Goal: Information Seeking & Learning: Learn about a topic

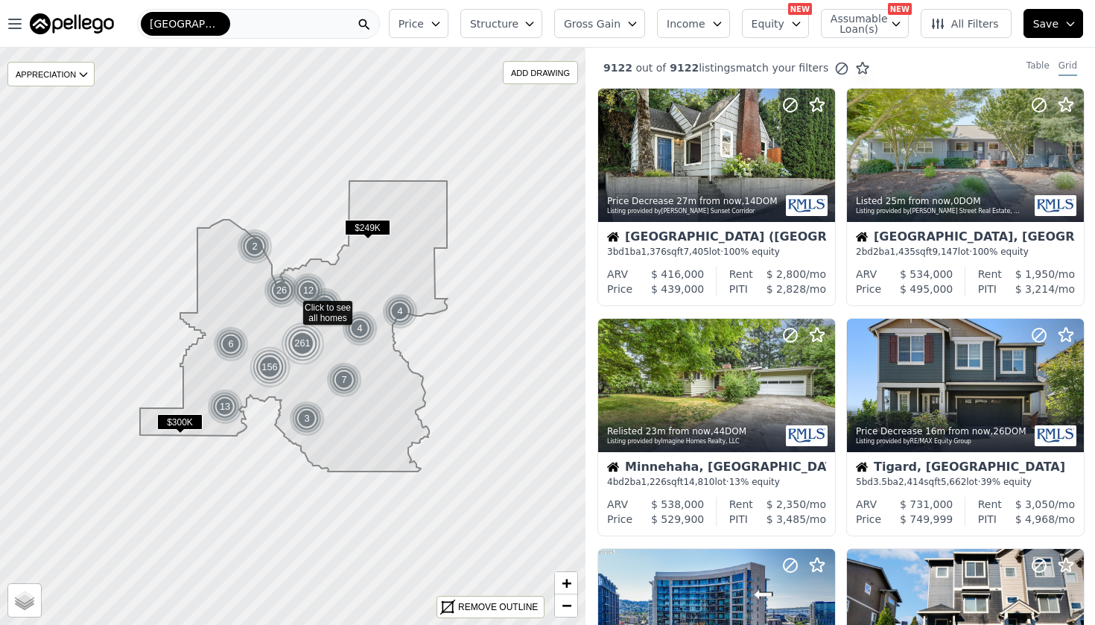
click at [968, 28] on span "All Filters" at bounding box center [964, 23] width 69 height 15
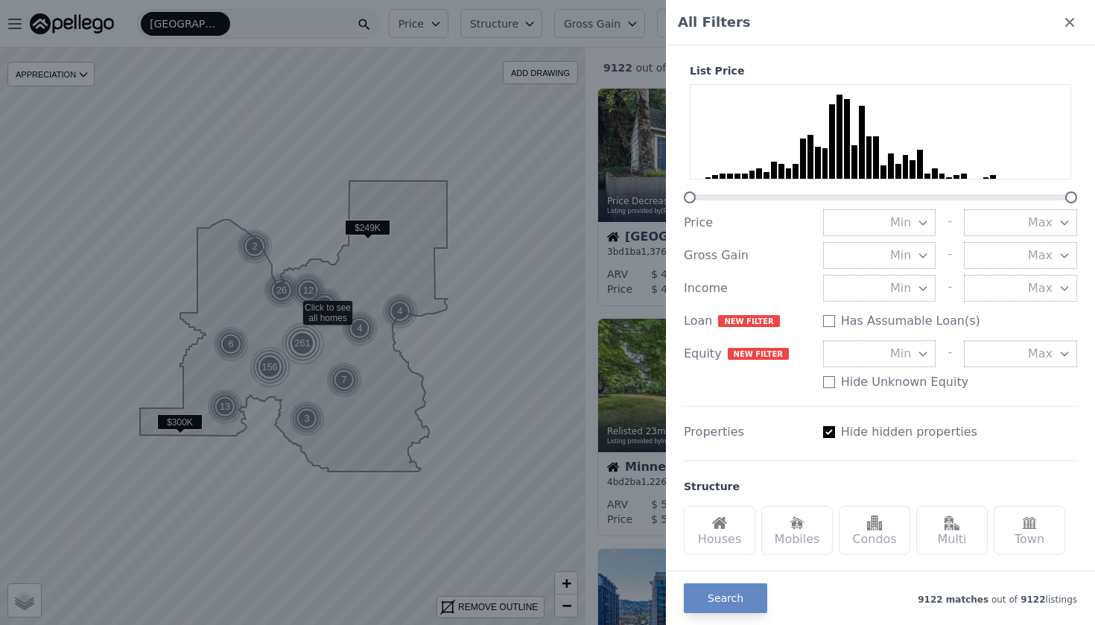
click at [834, 322] on div "Has Assumable Loan(s)" at bounding box center [950, 321] width 254 height 18
click at [828, 316] on input "Has Assumable Loan(s)" at bounding box center [829, 321] width 12 height 12
checkbox input "true"
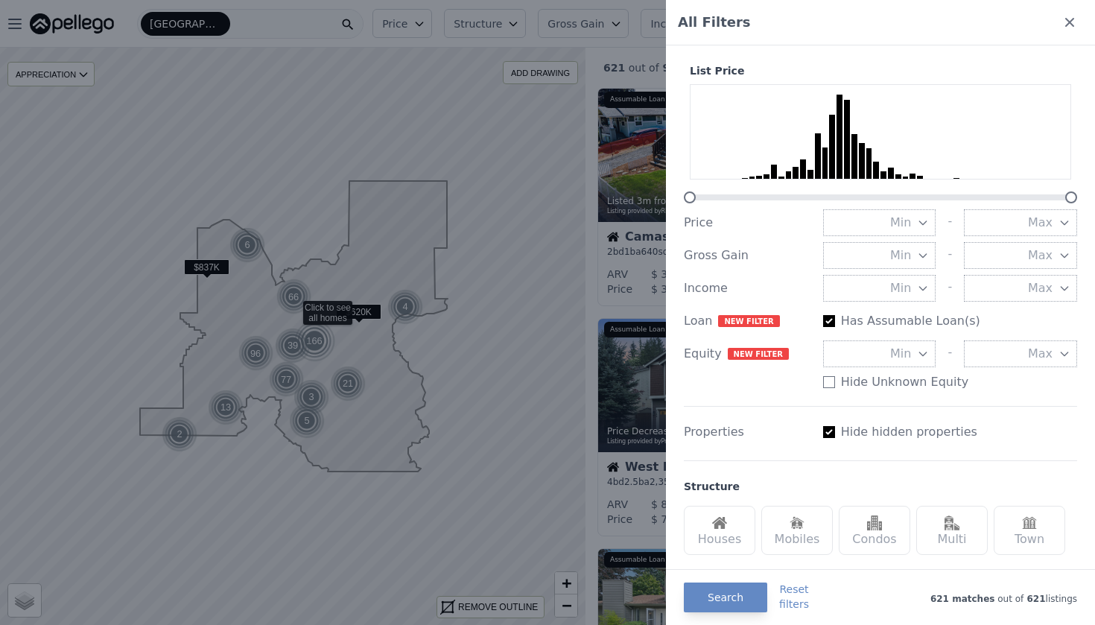
click at [1008, 349] on button "Max" at bounding box center [1020, 353] width 113 height 27
click at [996, 504] on button "50%" at bounding box center [1020, 514] width 113 height 27
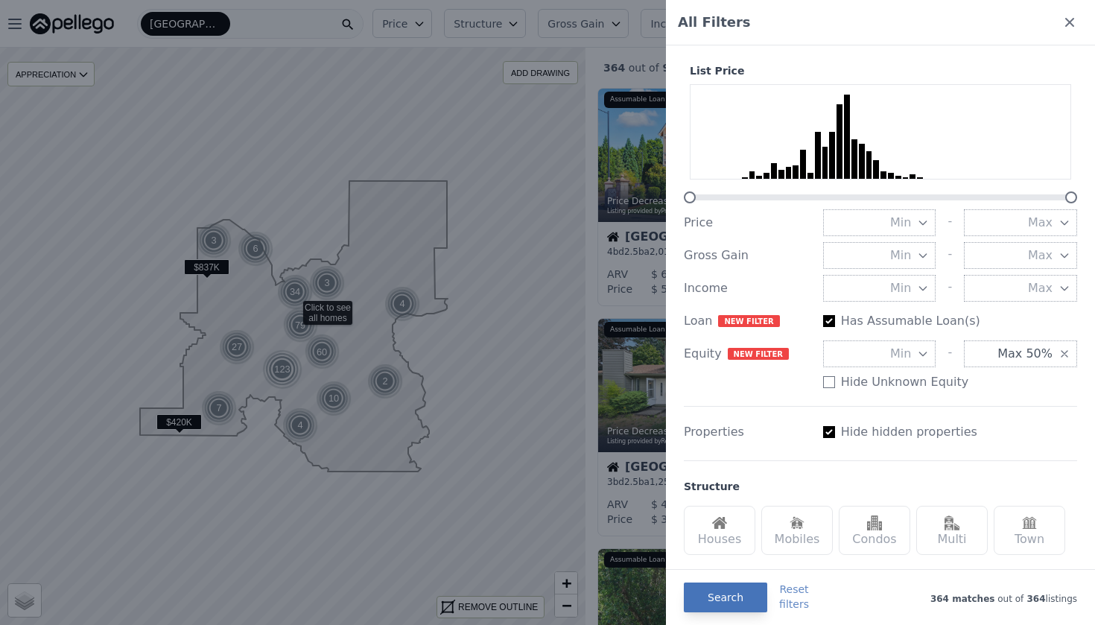
click at [718, 596] on button "Search" at bounding box center [725, 598] width 83 height 30
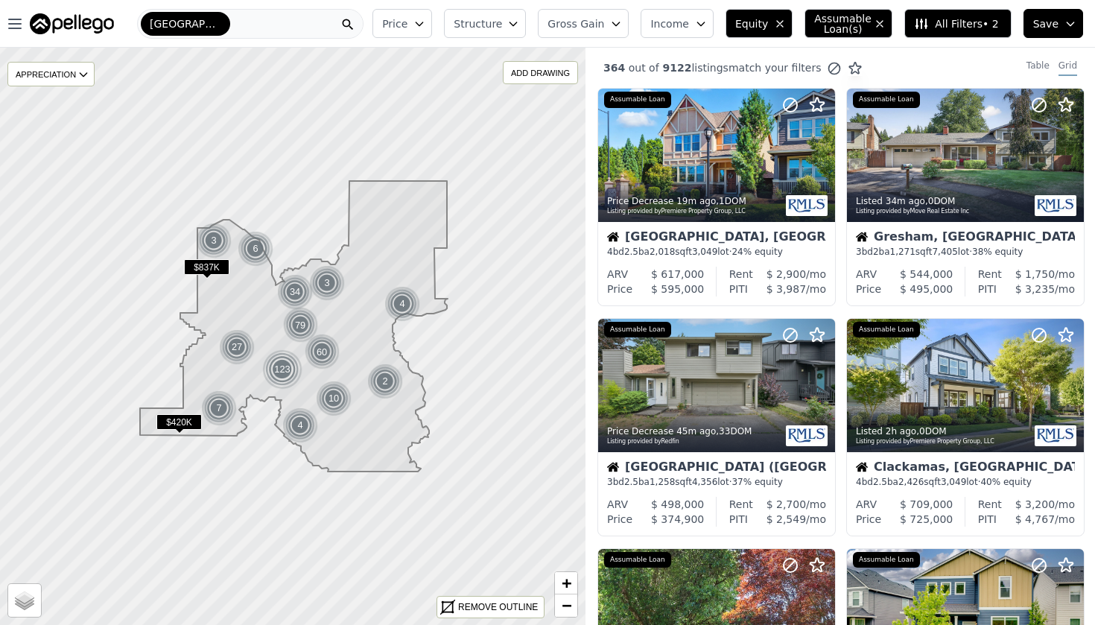
click at [992, 24] on span "All Filters • 2" at bounding box center [956, 23] width 84 height 15
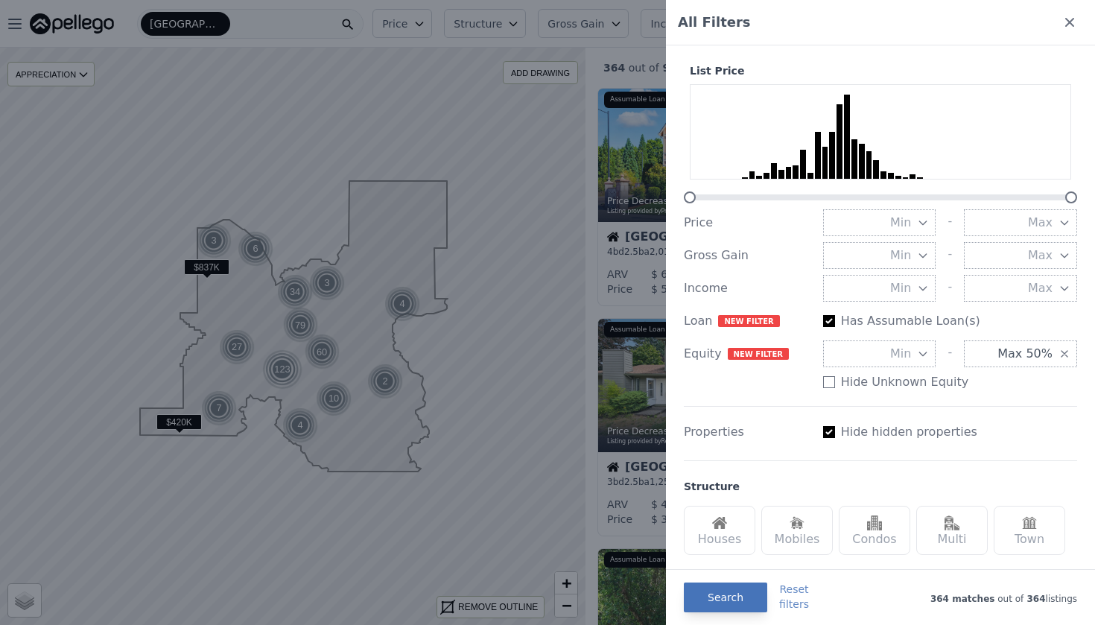
click at [738, 606] on button "Search" at bounding box center [725, 598] width 83 height 30
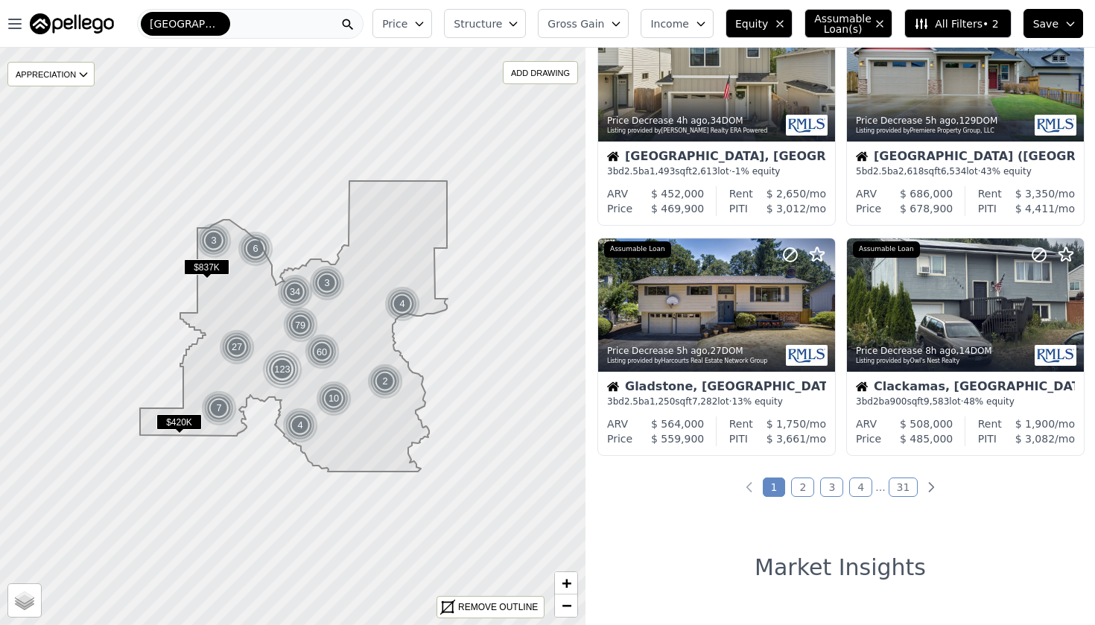
scroll to position [1005, 0]
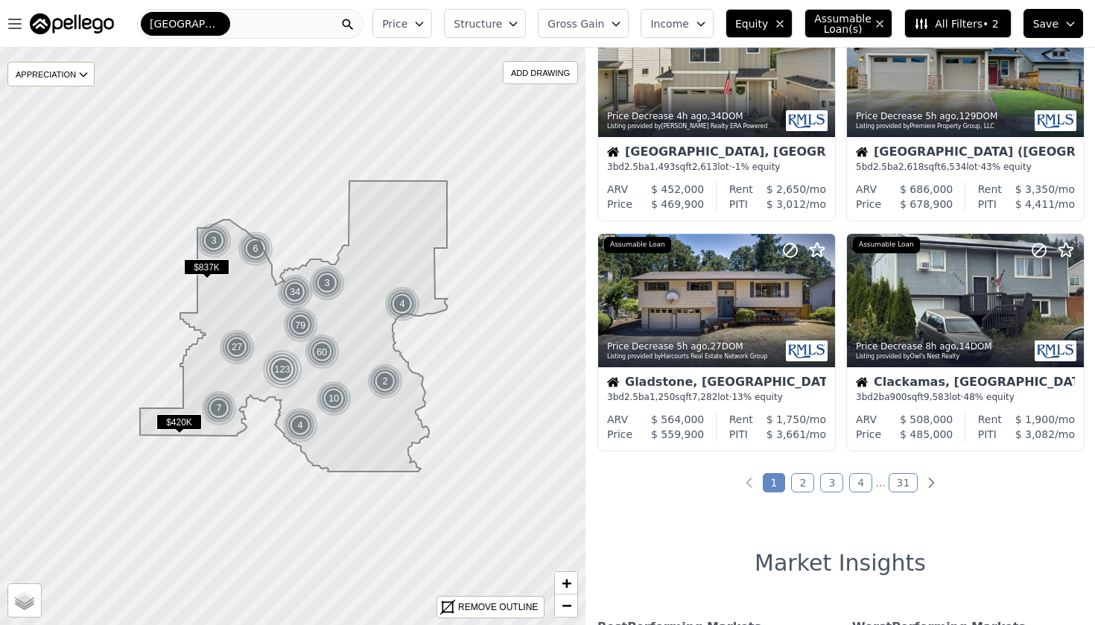
click at [807, 487] on link "2" at bounding box center [802, 482] width 23 height 19
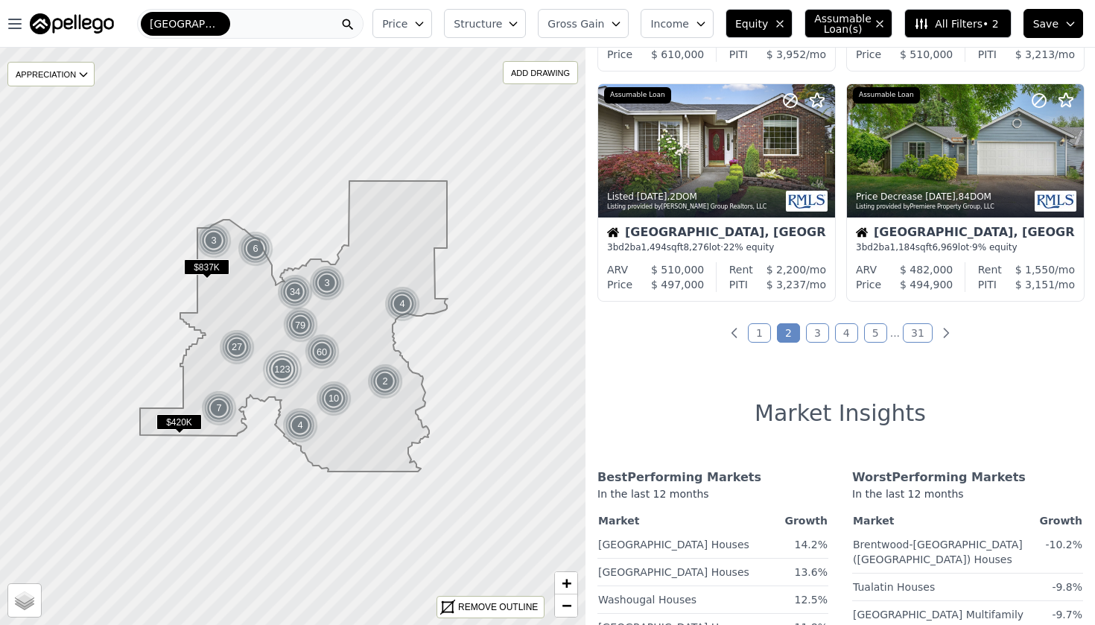
scroll to position [1176, 0]
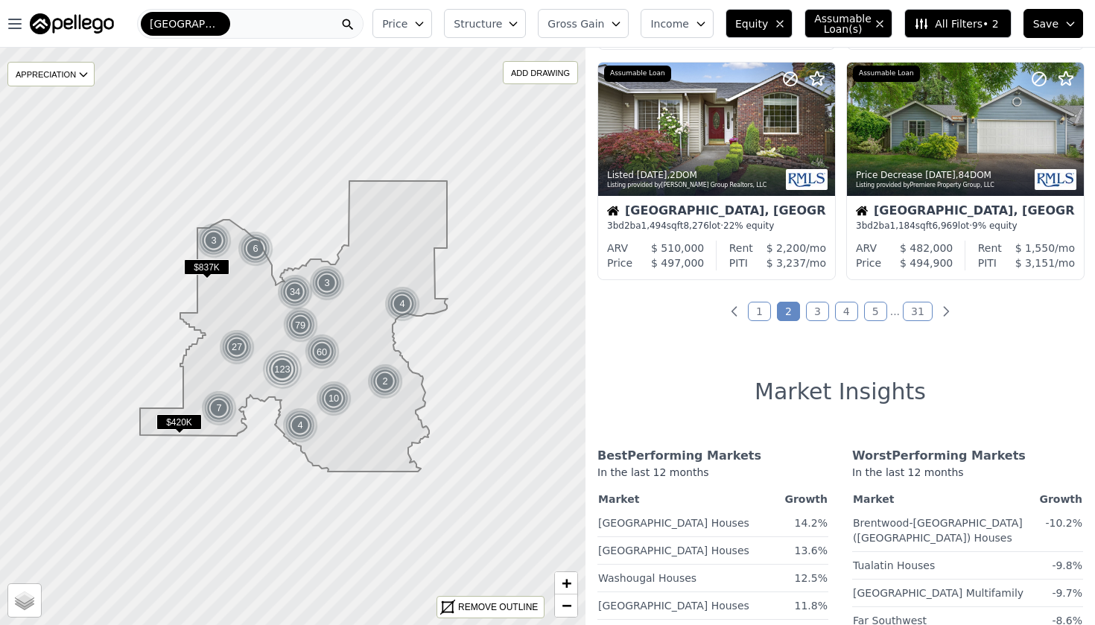
click at [816, 319] on link "3" at bounding box center [817, 311] width 23 height 19
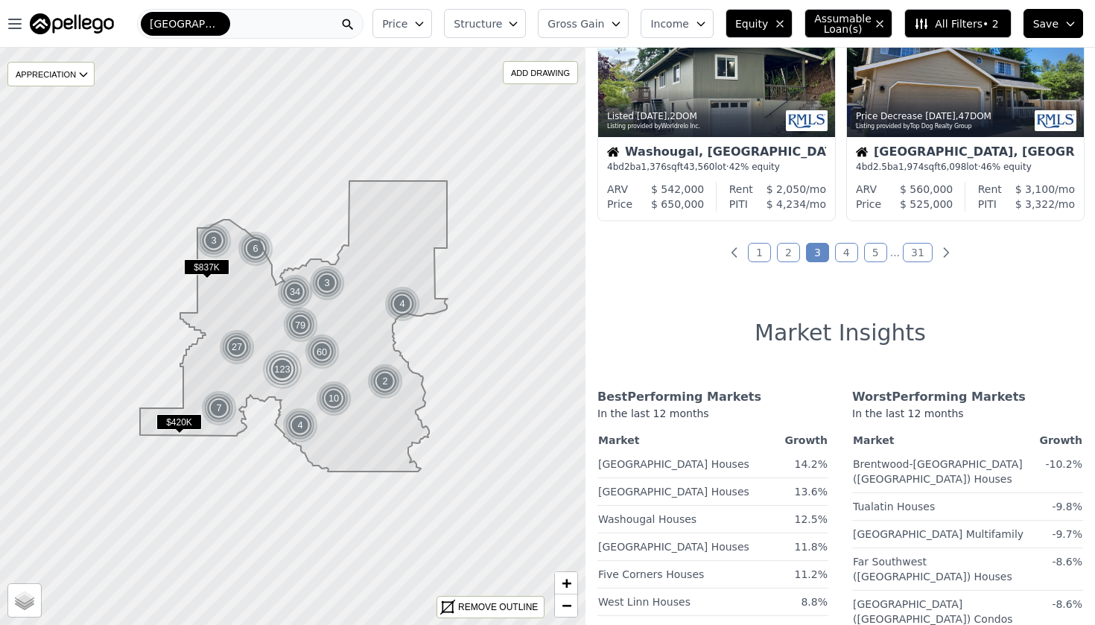
scroll to position [1272, 0]
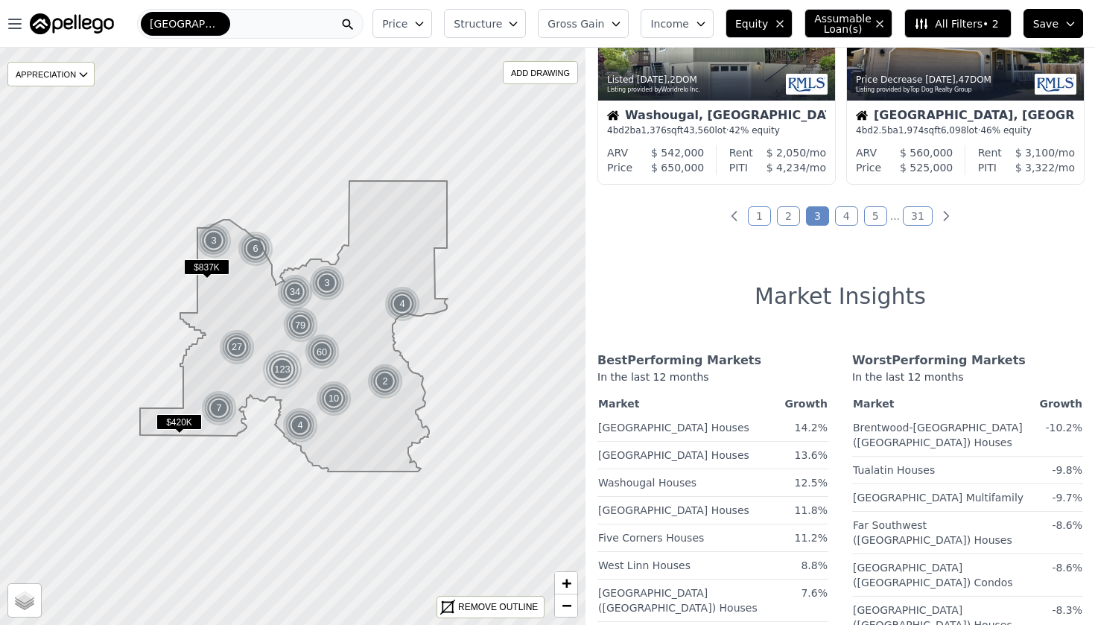
click at [846, 226] on link "4" at bounding box center [846, 215] width 23 height 19
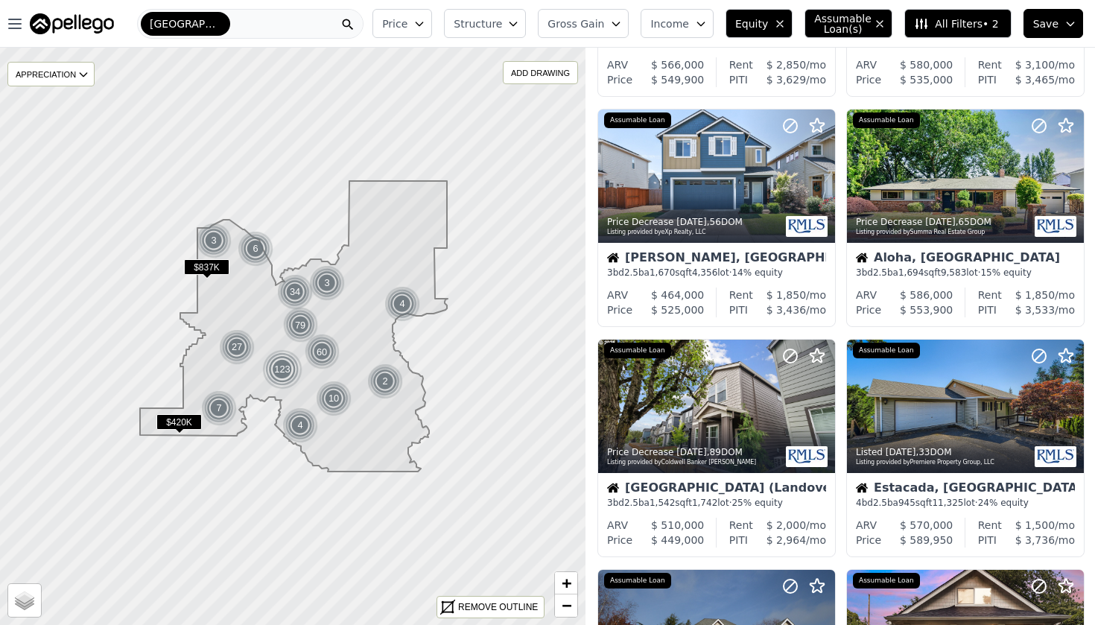
scroll to position [343, 0]
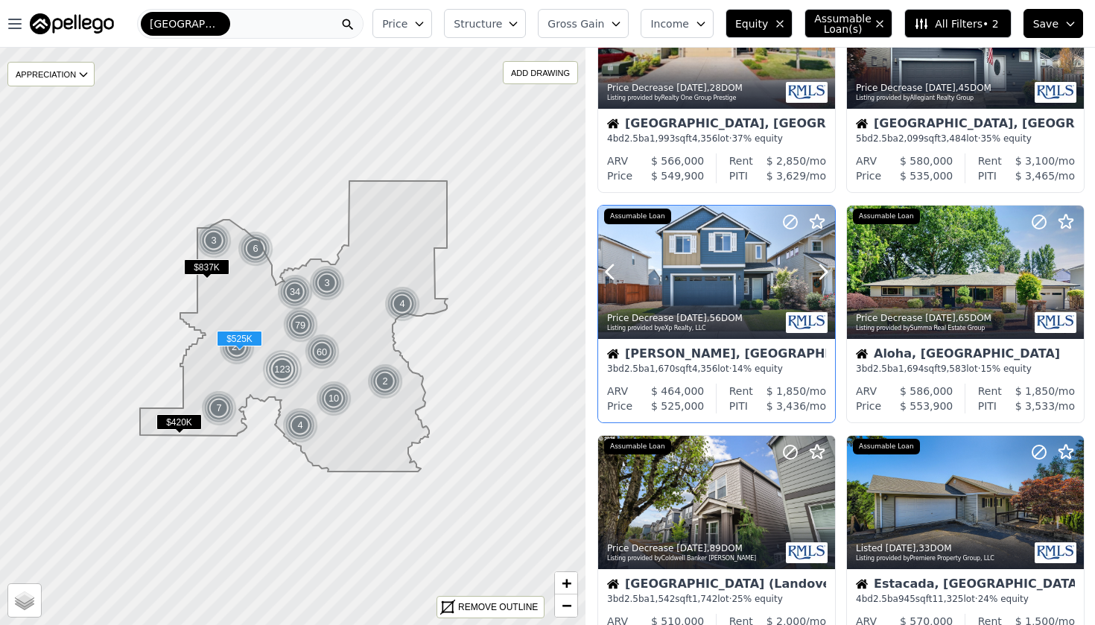
click at [689, 288] on div at bounding box center [716, 272] width 237 height 133
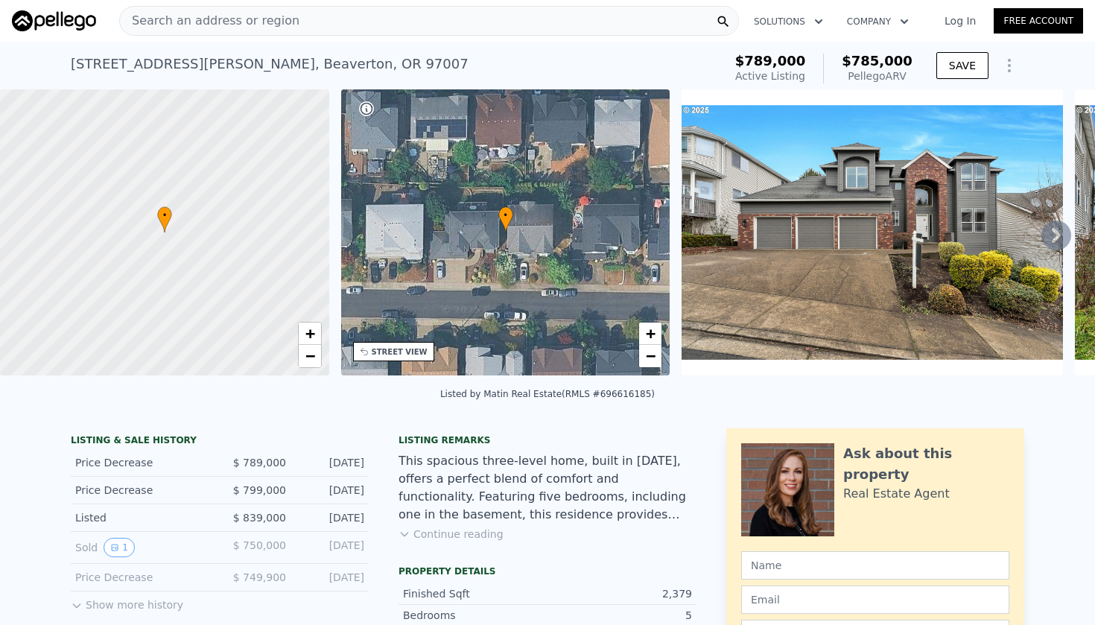
click at [1056, 232] on icon at bounding box center [1056, 235] width 9 height 15
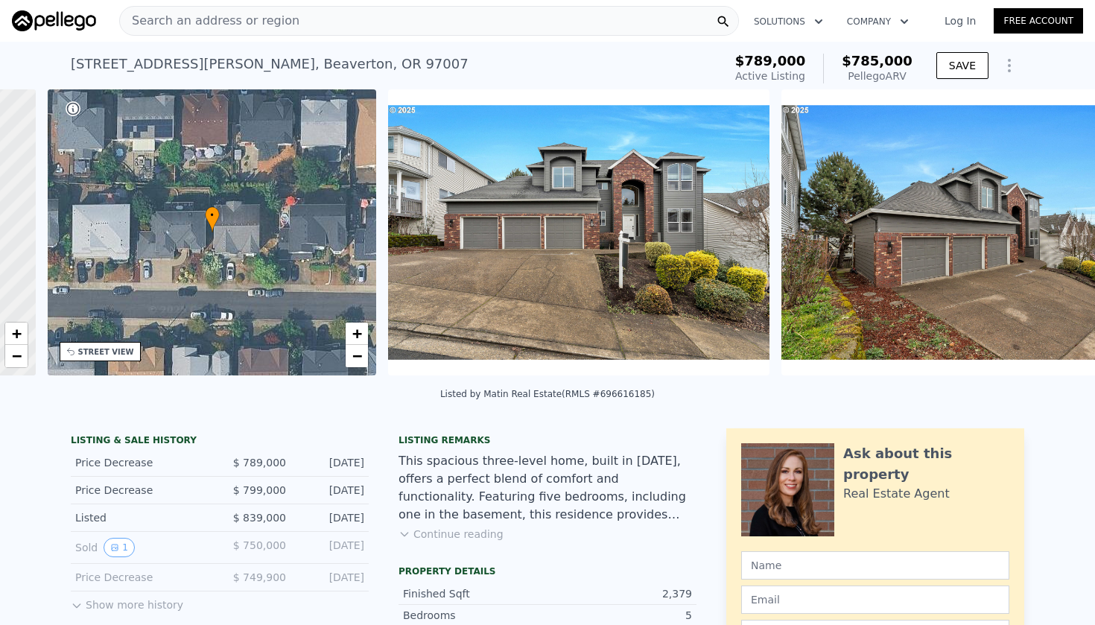
scroll to position [0, 347]
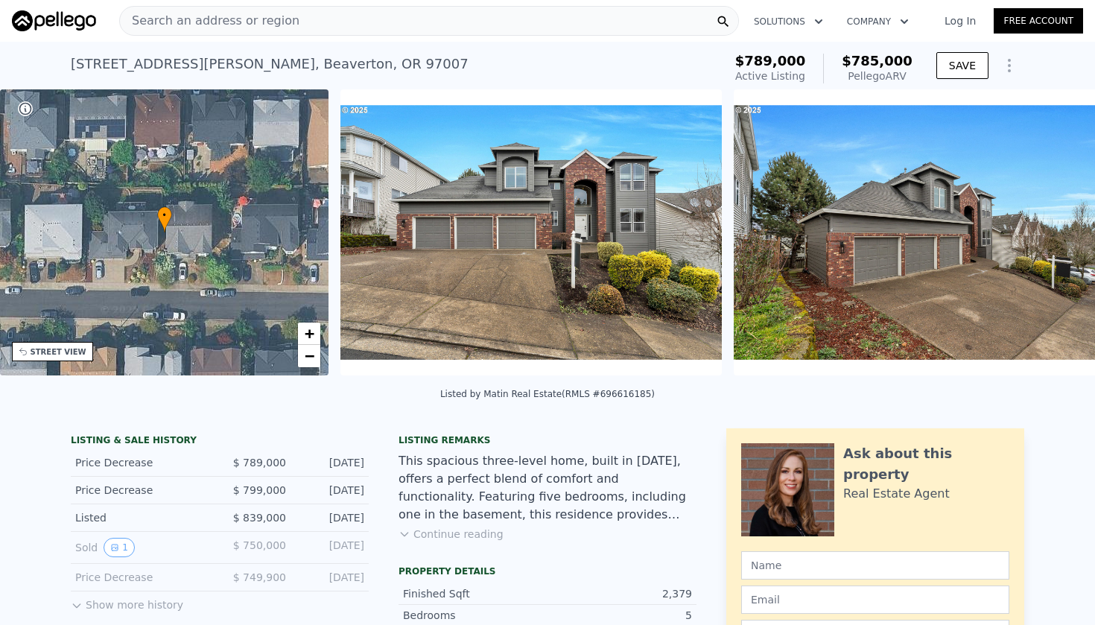
click at [1056, 232] on img at bounding box center [924, 232] width 381 height 286
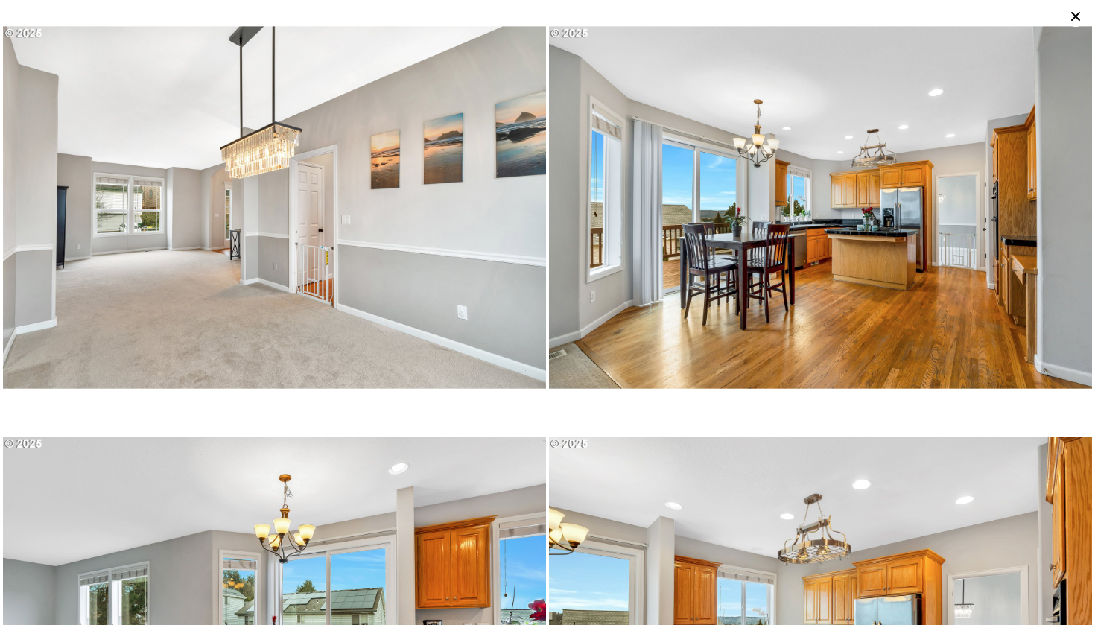
scroll to position [1641, 0]
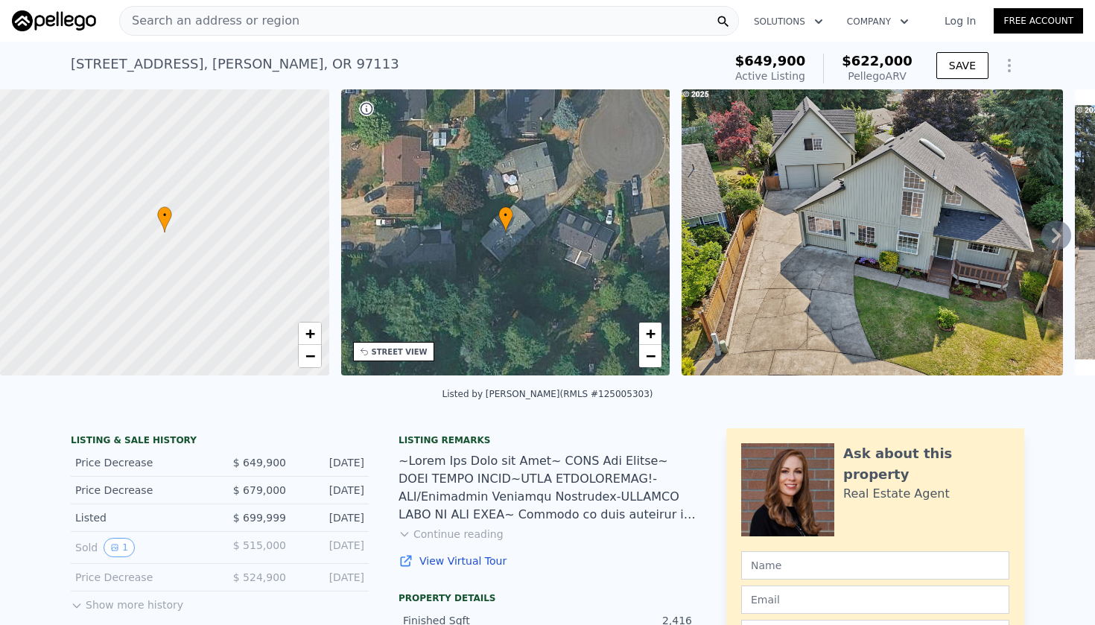
click at [436, 535] on button "Continue reading" at bounding box center [451, 534] width 105 height 15
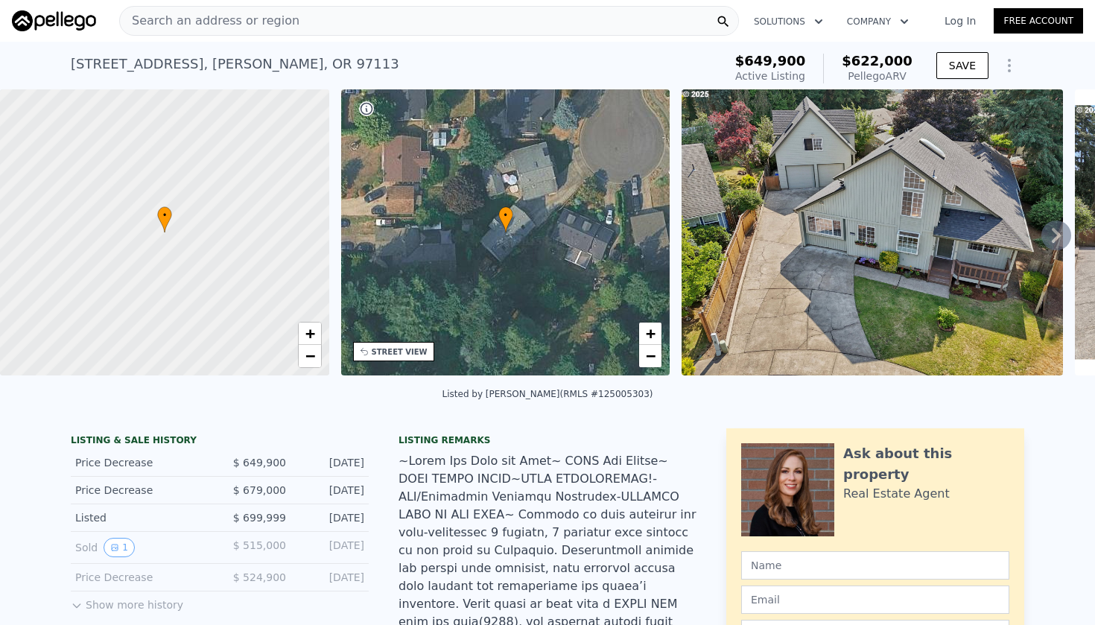
click at [1052, 233] on icon at bounding box center [1056, 236] width 30 height 30
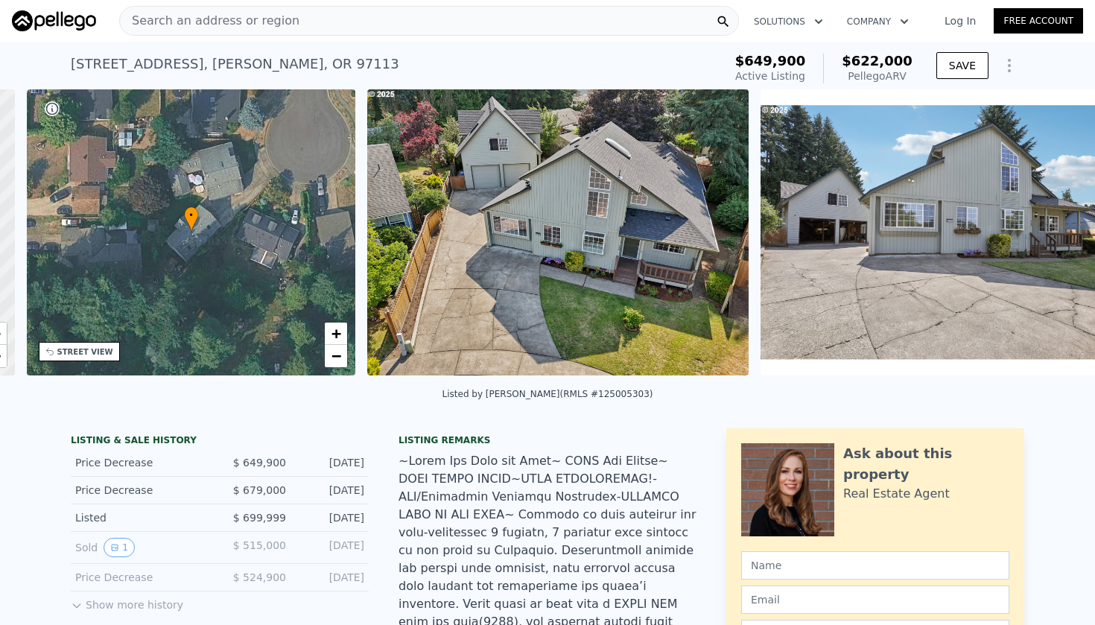
scroll to position [0, 347]
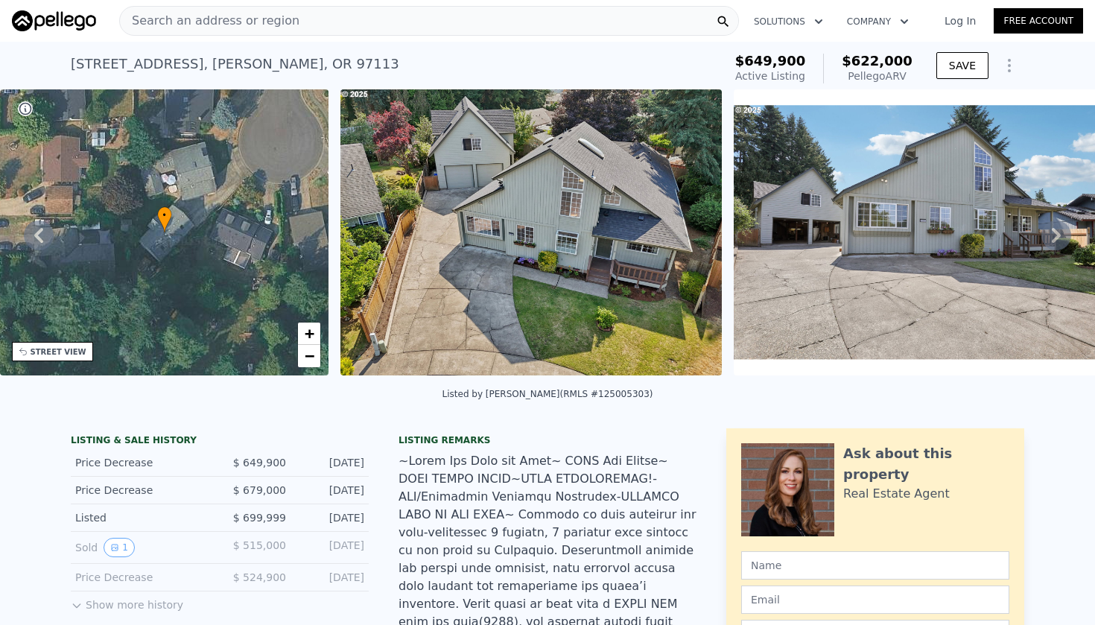
click at [1054, 234] on icon at bounding box center [1056, 236] width 30 height 30
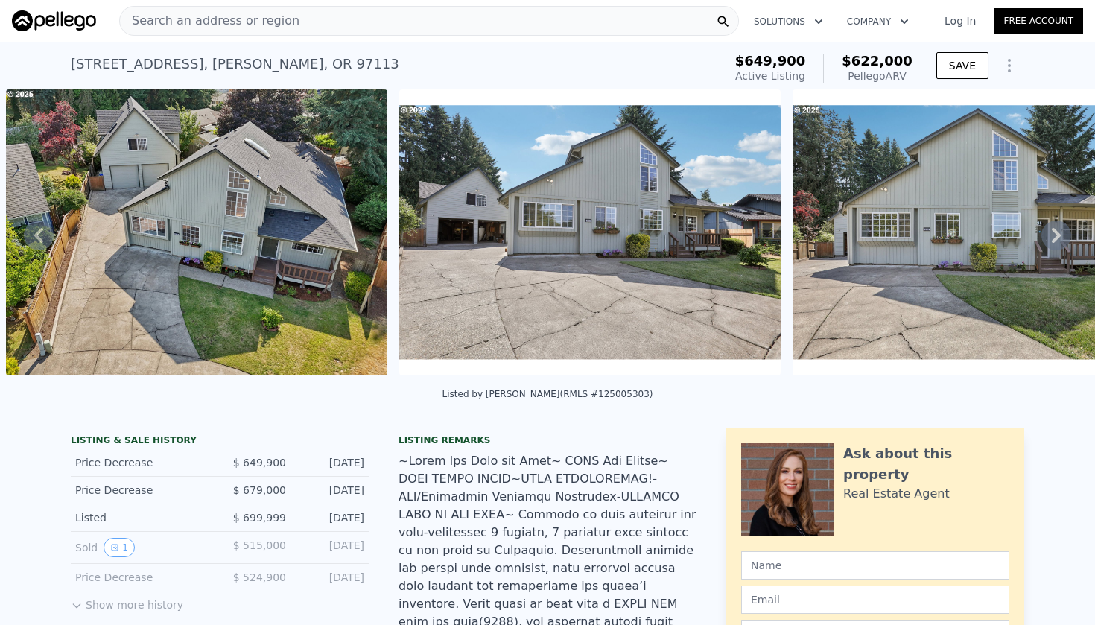
click at [1054, 234] on icon at bounding box center [1056, 236] width 30 height 30
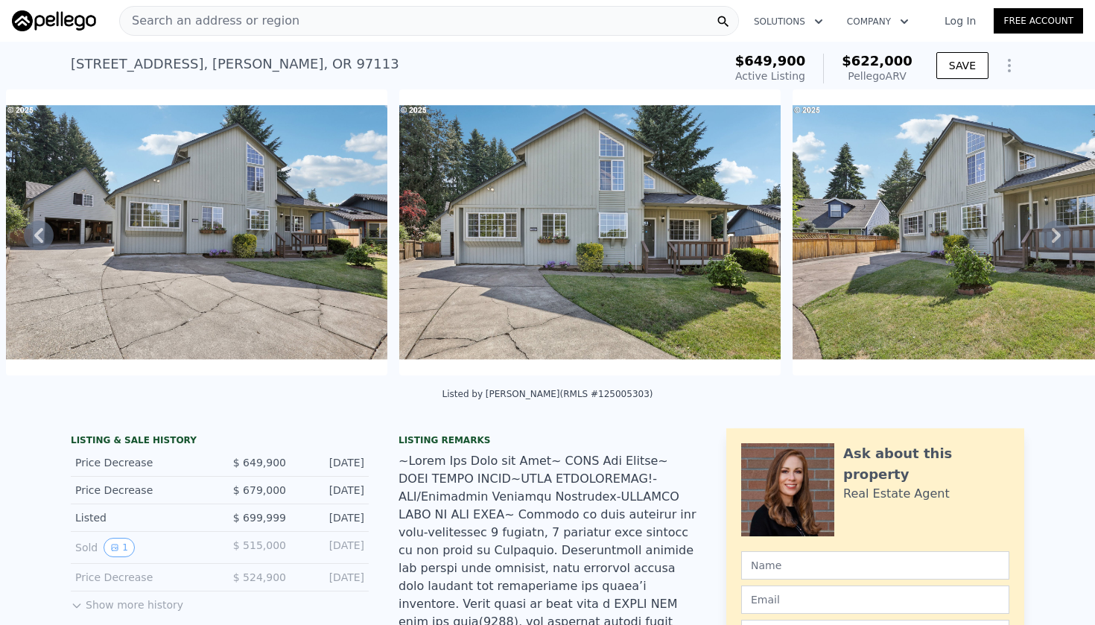
click at [1054, 234] on icon at bounding box center [1056, 236] width 30 height 30
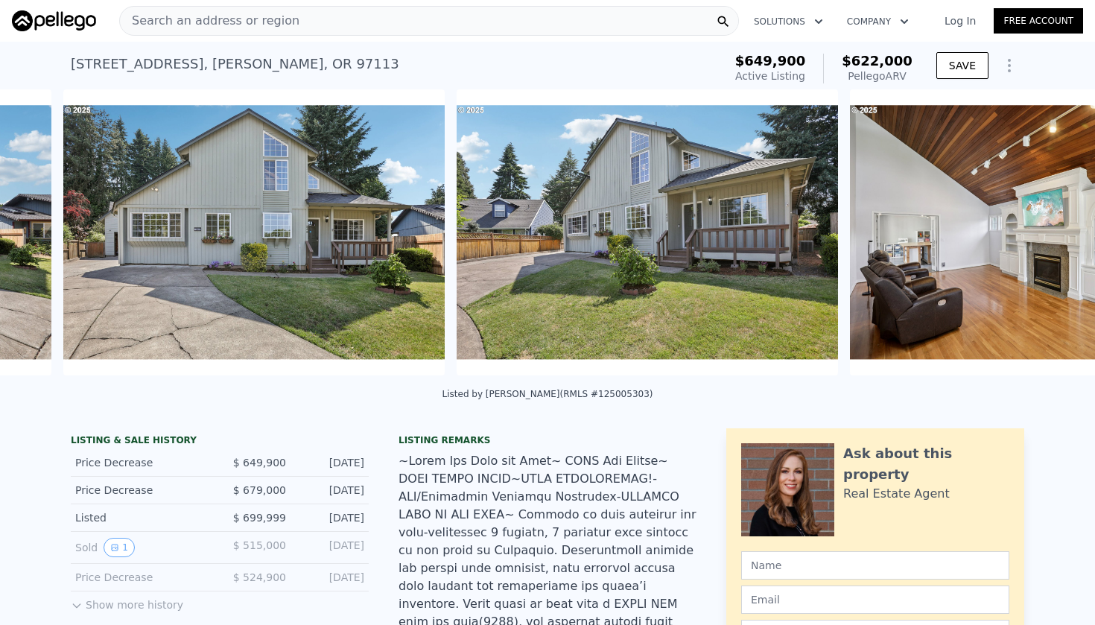
scroll to position [0, 1468]
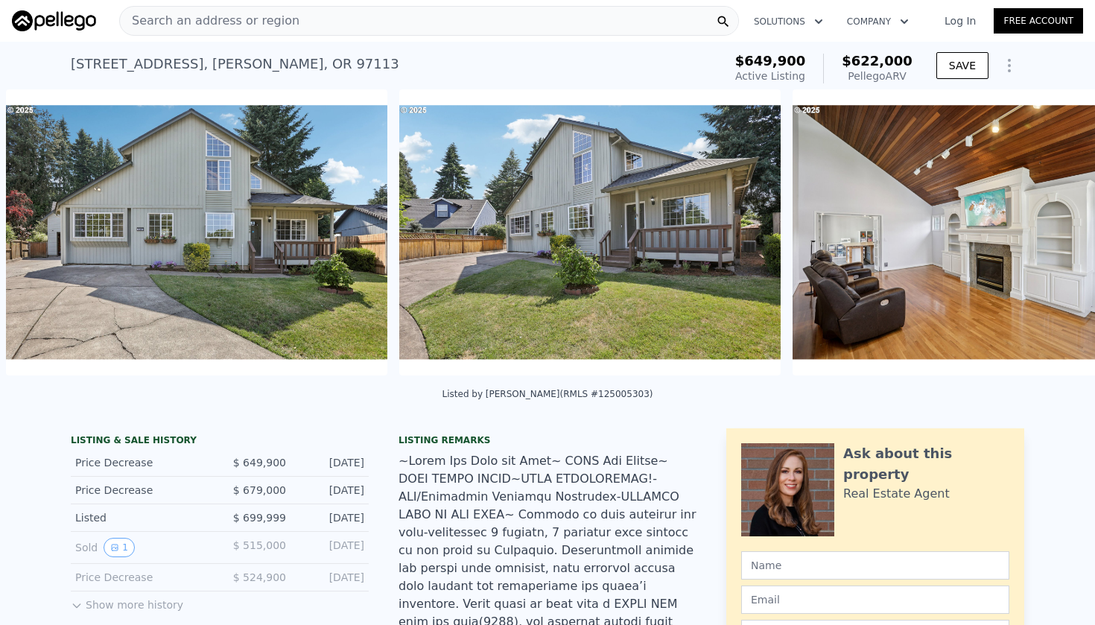
click at [1054, 234] on div "• + − • + − STREET VIEW Loading... SATELLITE VIEW" at bounding box center [547, 234] width 1095 height 291
click at [1060, 232] on icon at bounding box center [1056, 236] width 30 height 30
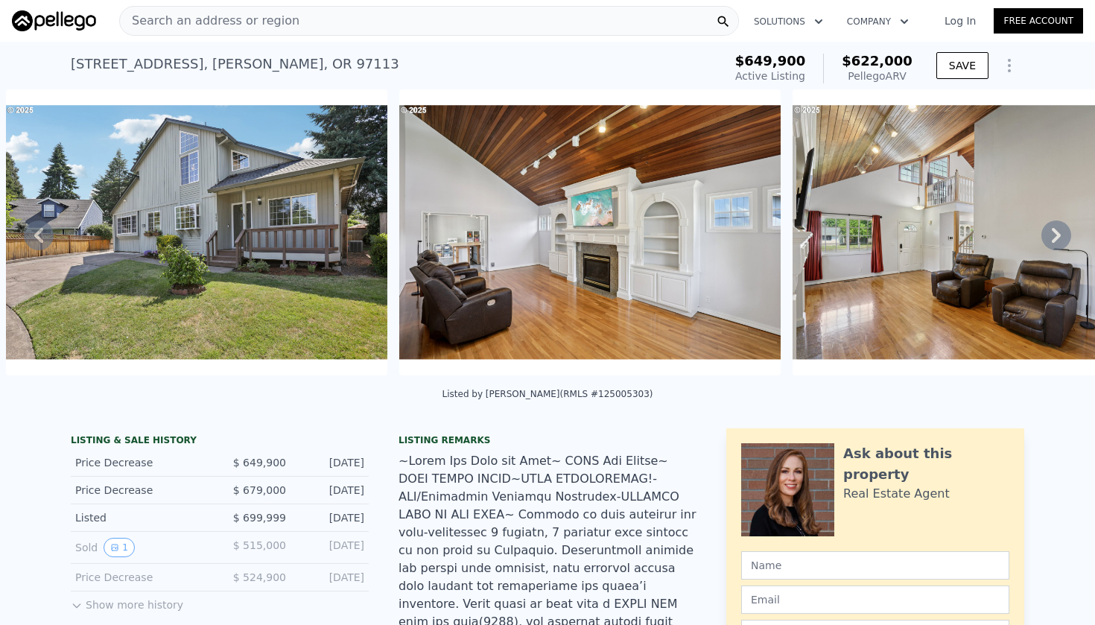
scroll to position [0, 2255]
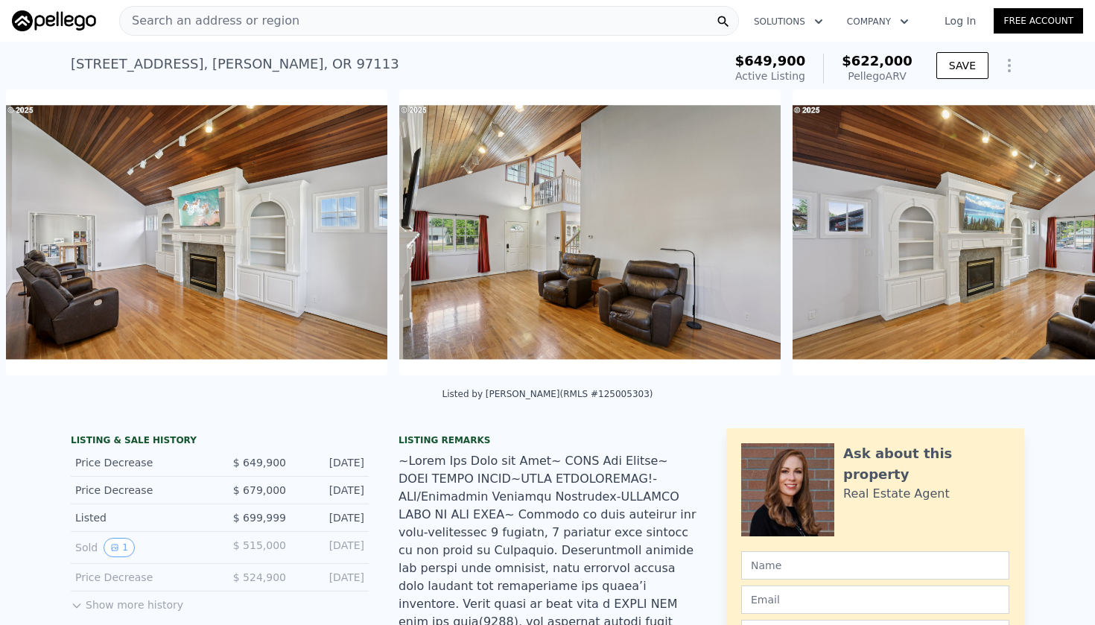
click at [1060, 232] on img at bounding box center [983, 232] width 381 height 286
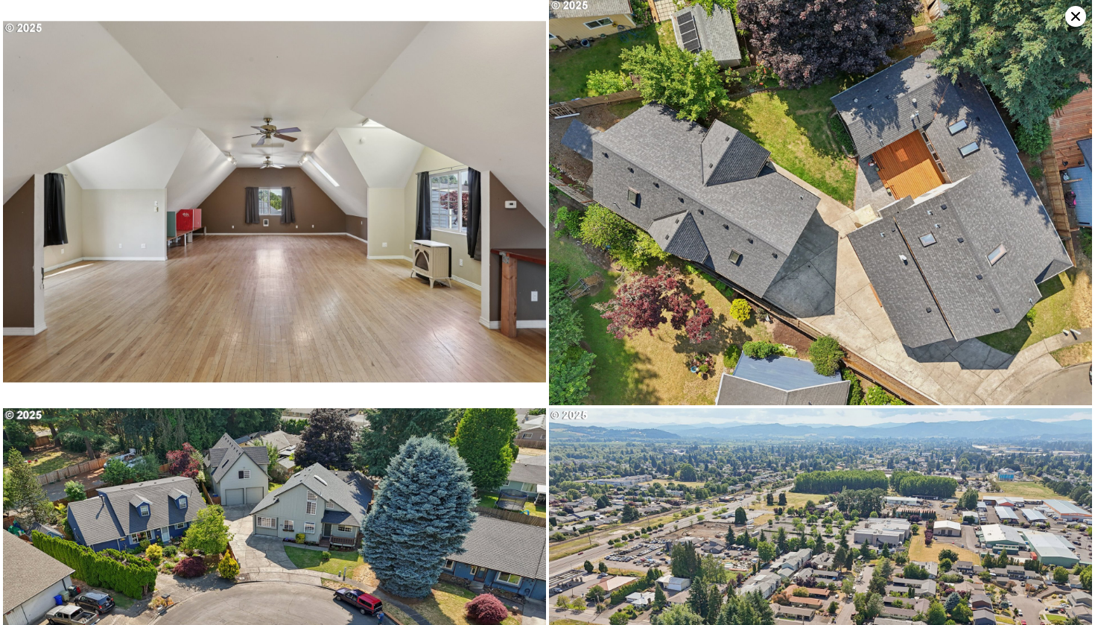
scroll to position [5745, 0]
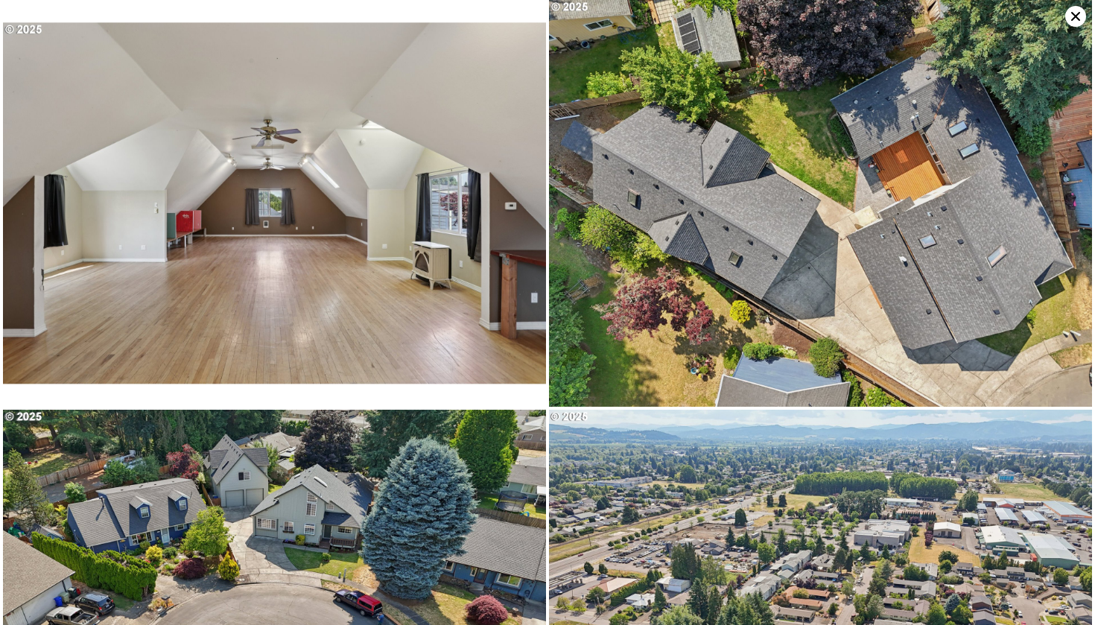
click at [1077, 15] on icon at bounding box center [1075, 16] width 9 height 9
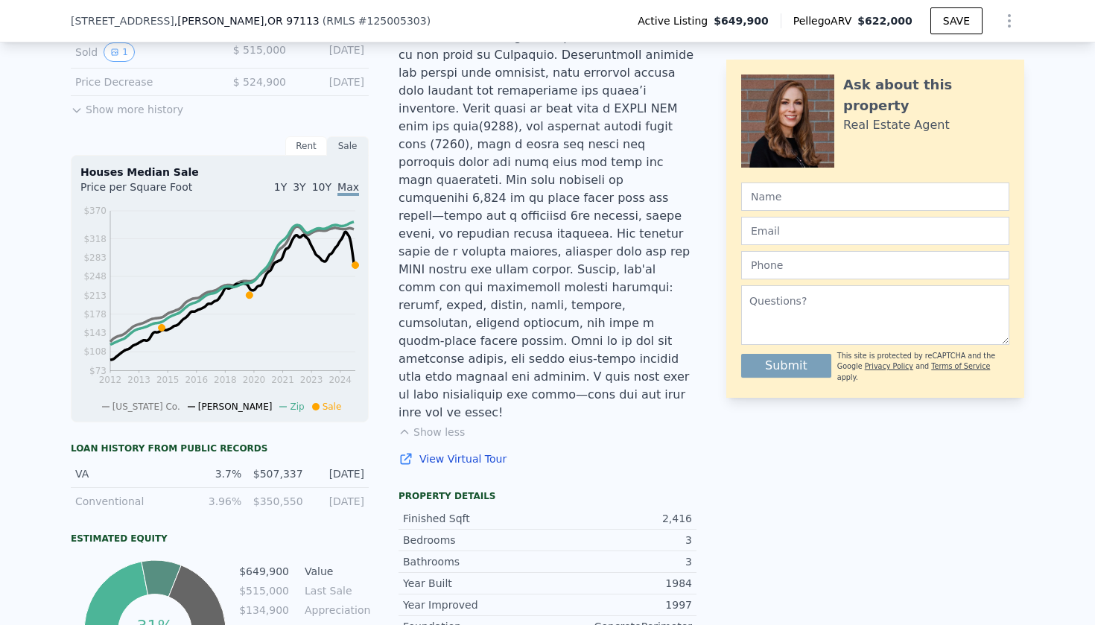
scroll to position [641, 0]
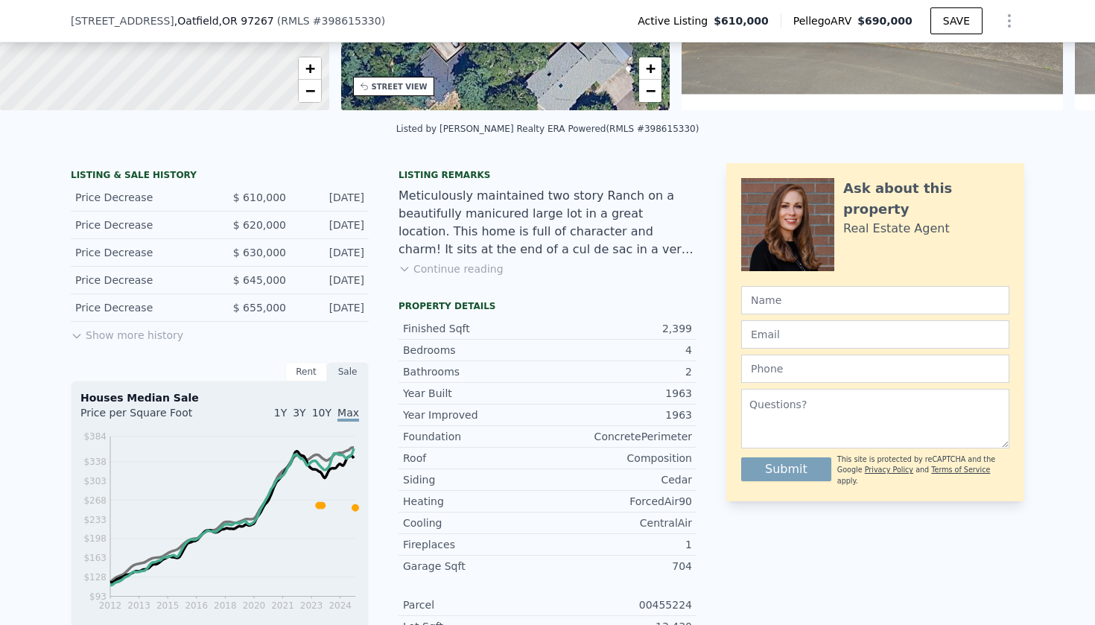
scroll to position [250, 0]
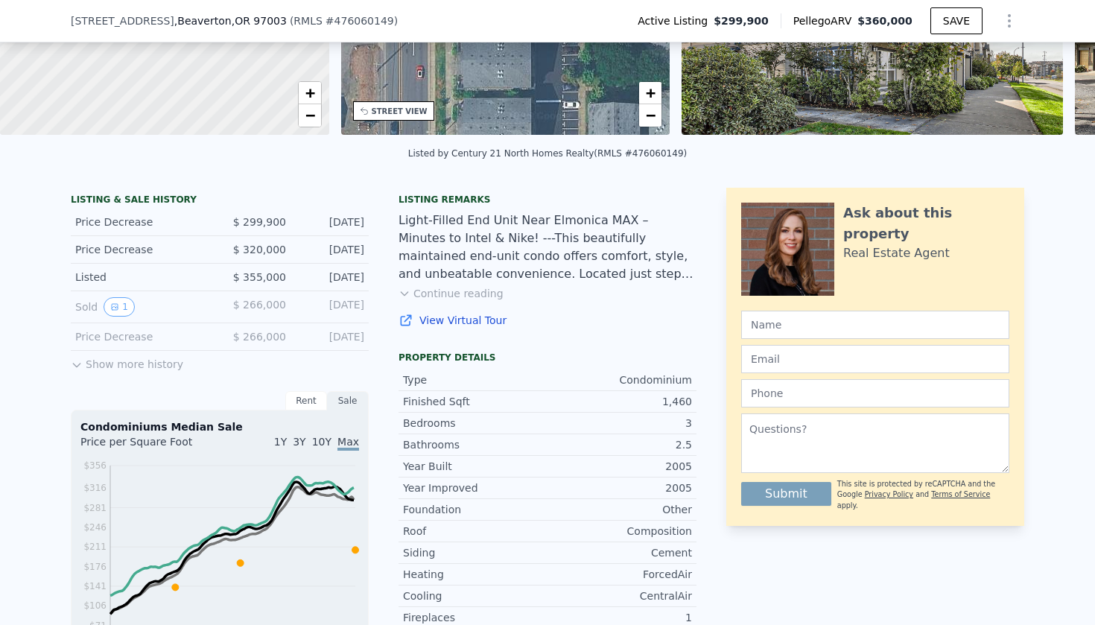
scroll to position [197, 0]
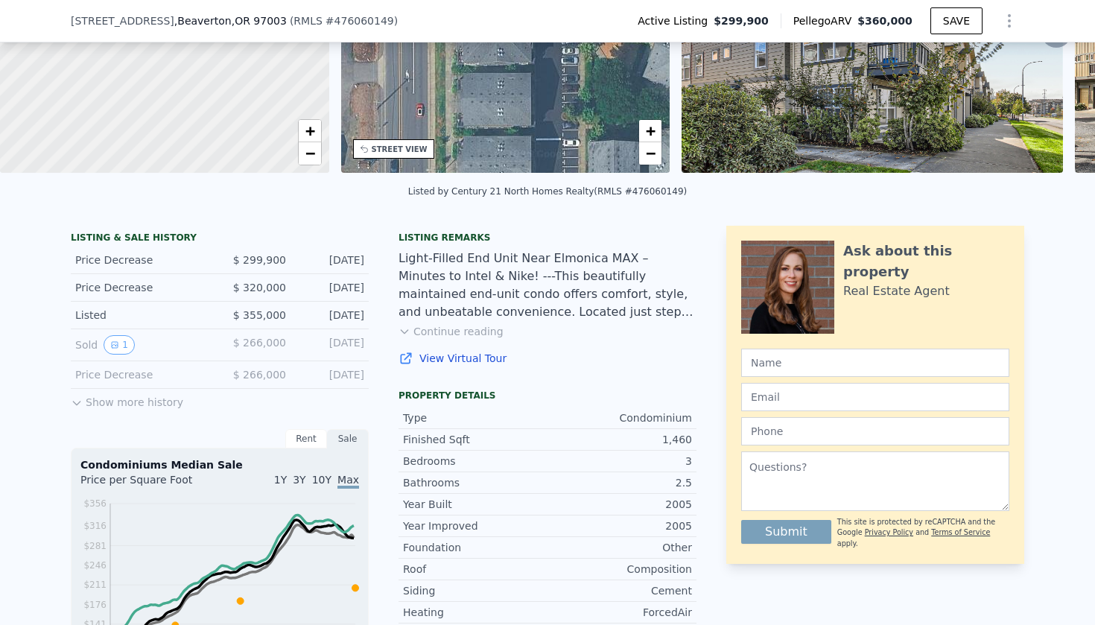
click at [462, 328] on button "Continue reading" at bounding box center [451, 331] width 105 height 15
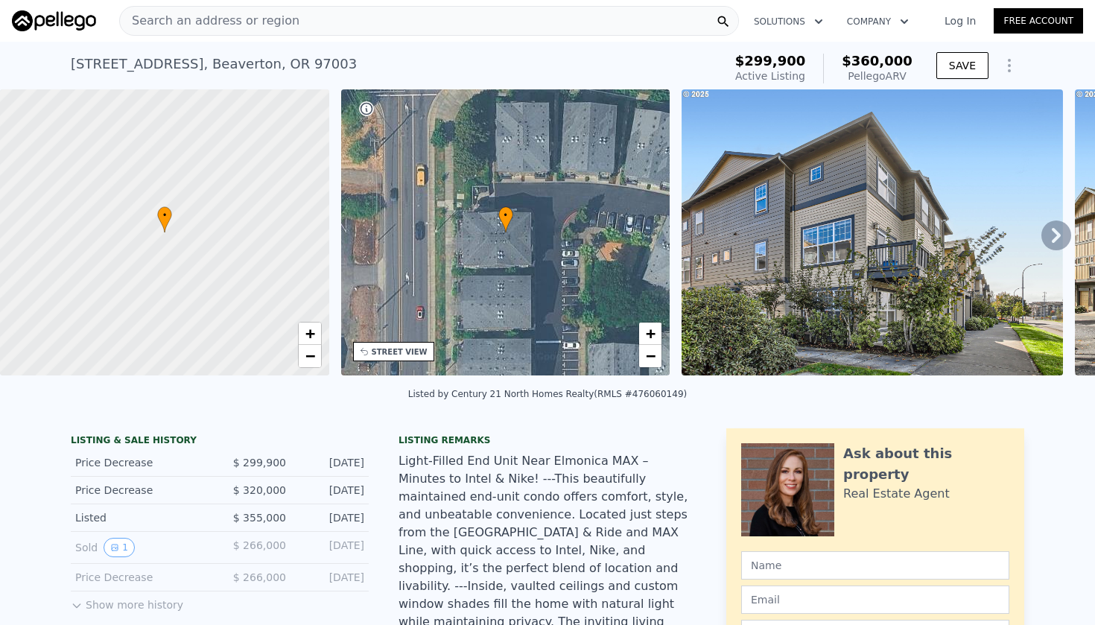
scroll to position [0, 0]
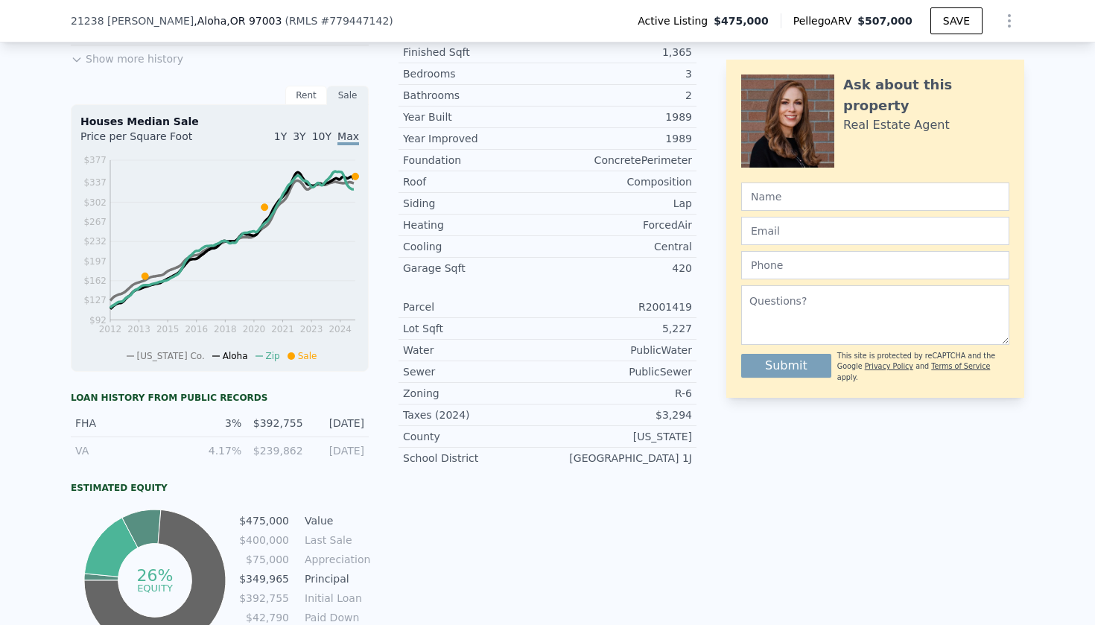
scroll to position [634, 0]
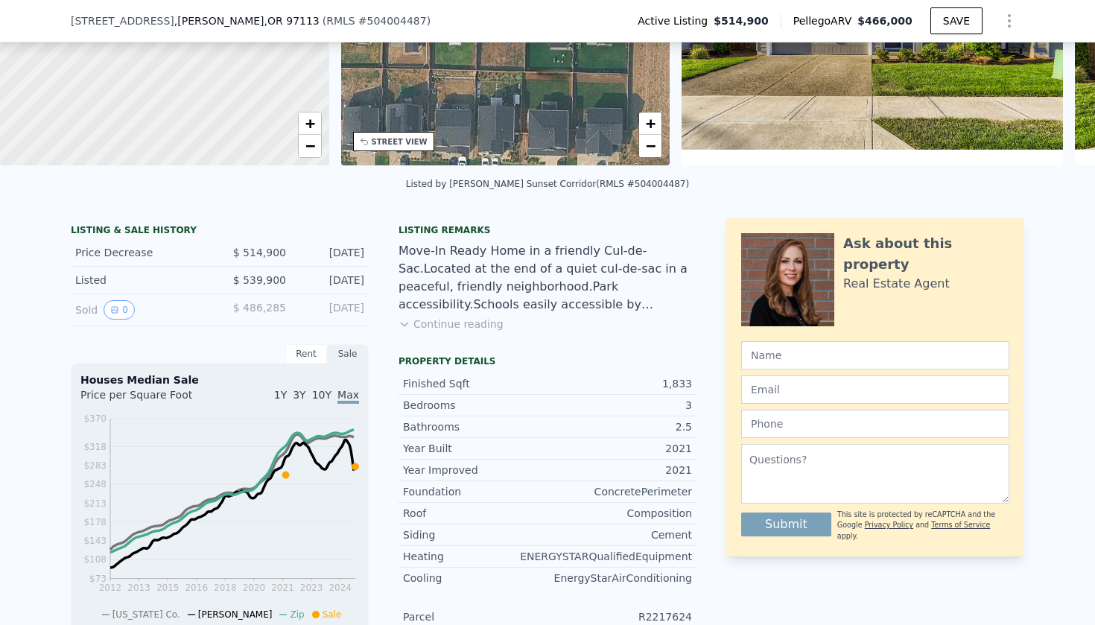
scroll to position [89, 0]
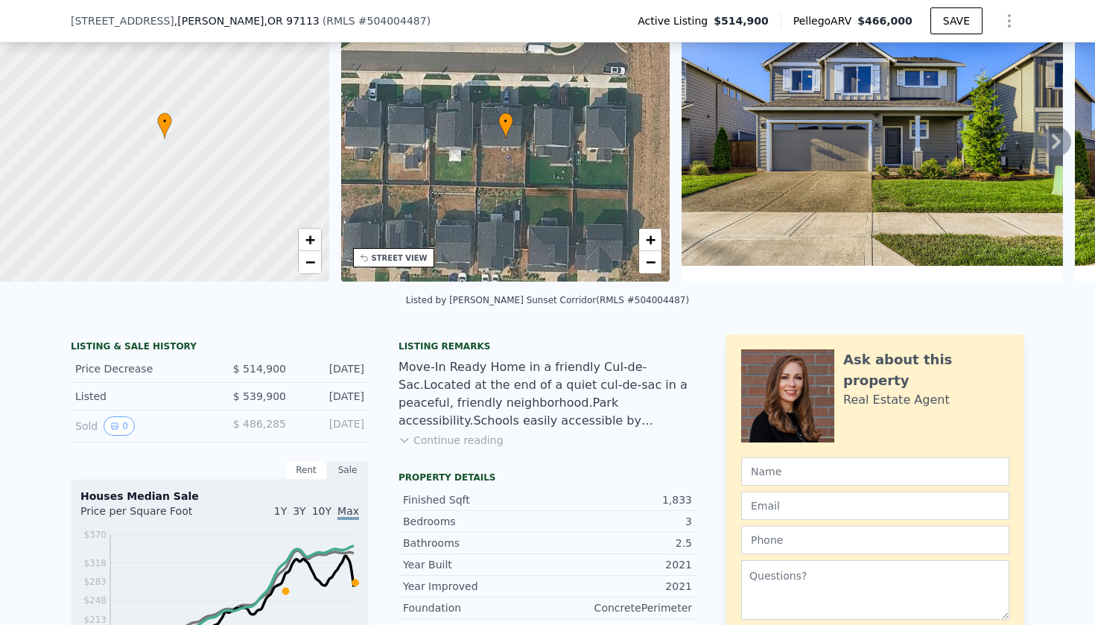
click at [447, 438] on button "Continue reading" at bounding box center [451, 440] width 105 height 15
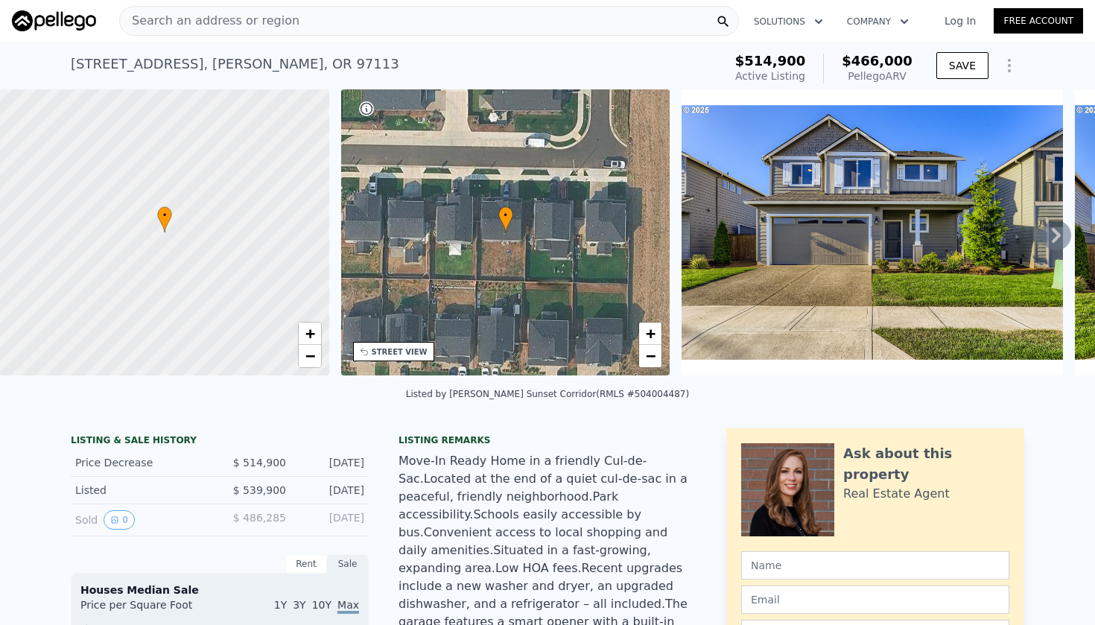
scroll to position [0, 0]
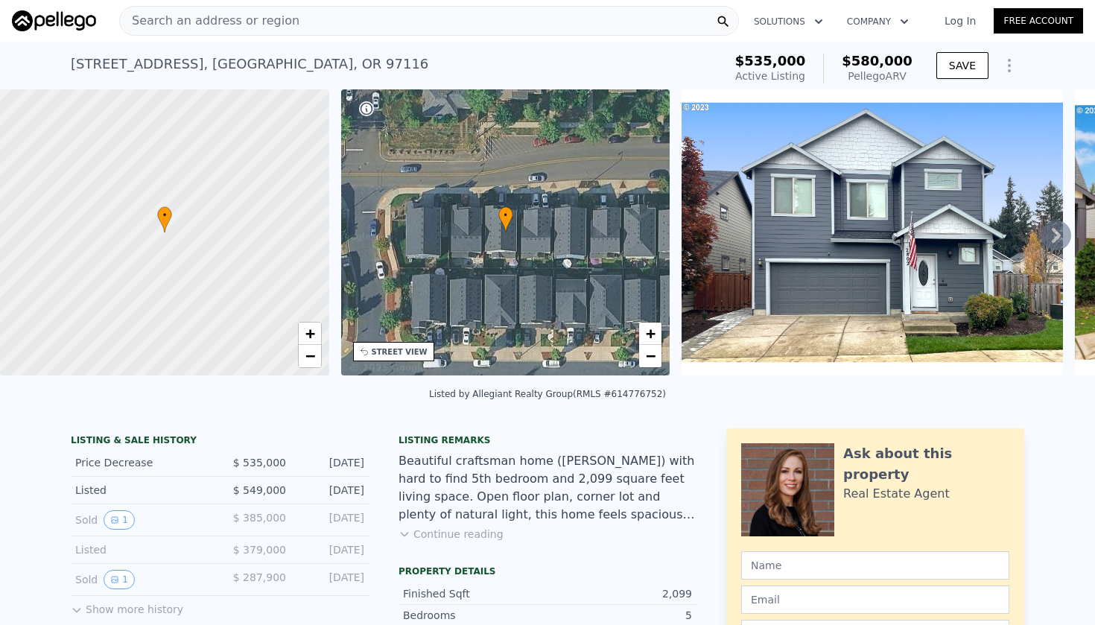
click at [471, 539] on button "Continue reading" at bounding box center [451, 534] width 105 height 15
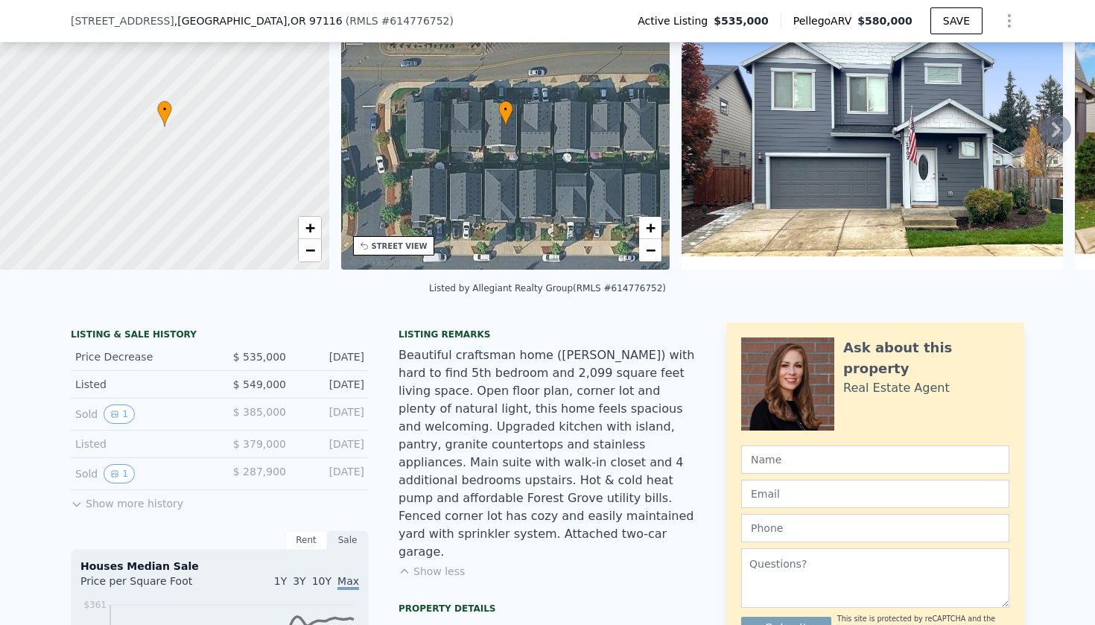
scroll to position [60, 0]
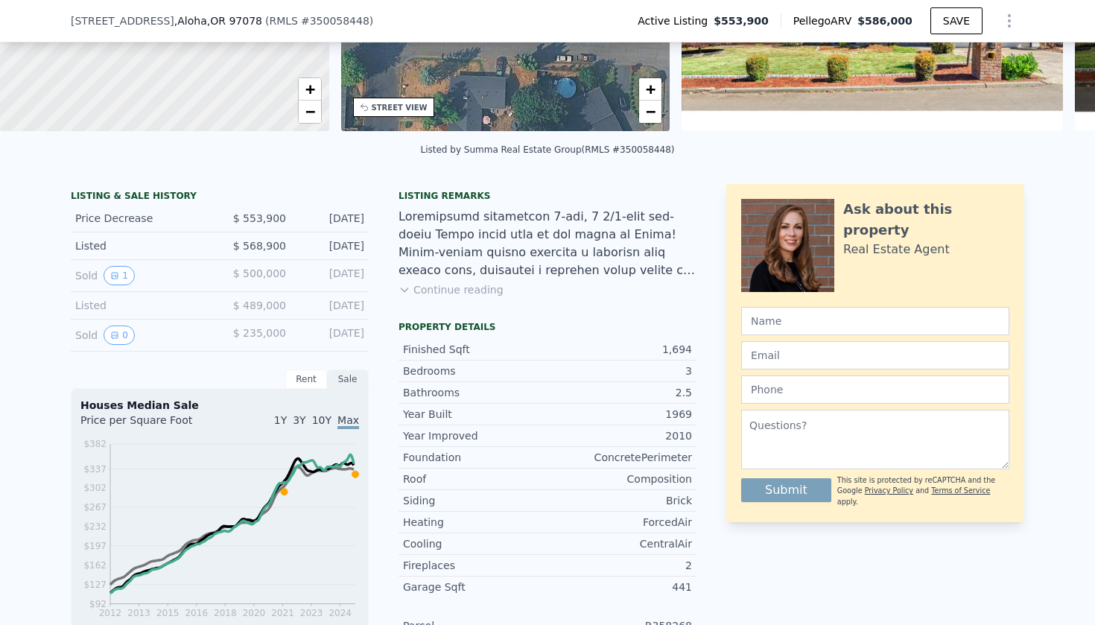
scroll to position [200, 0]
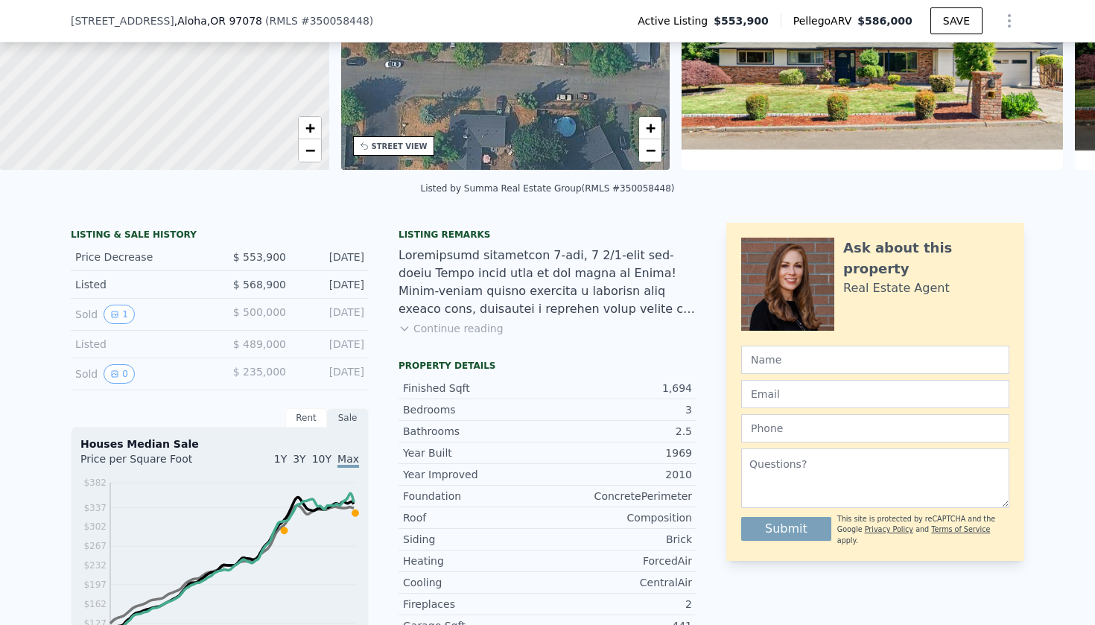
click at [492, 332] on button "Continue reading" at bounding box center [451, 328] width 105 height 15
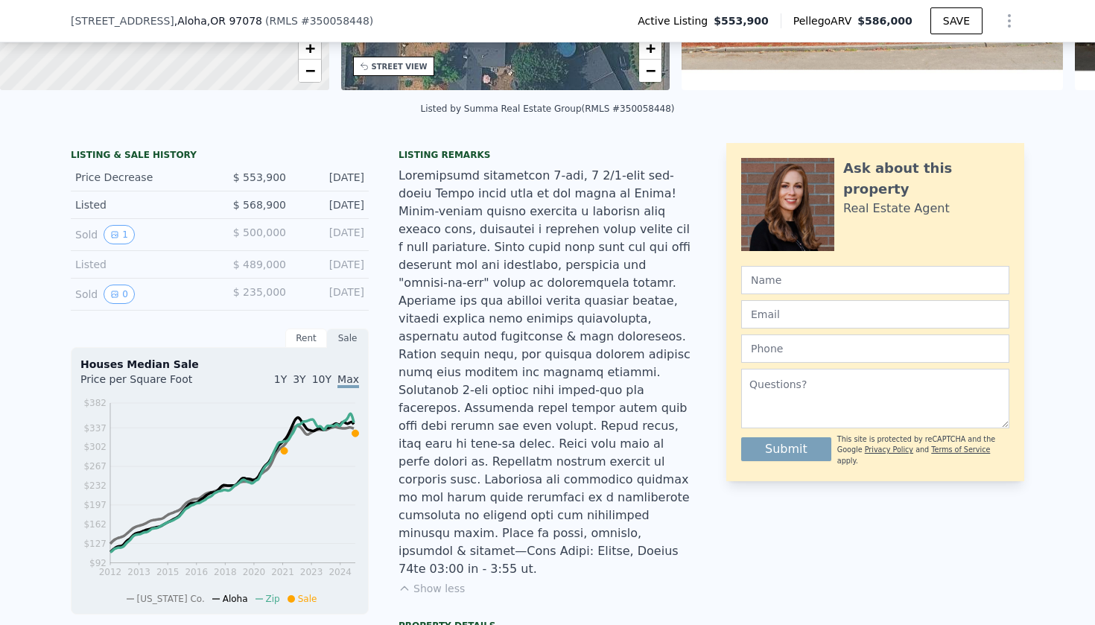
scroll to position [340, 0]
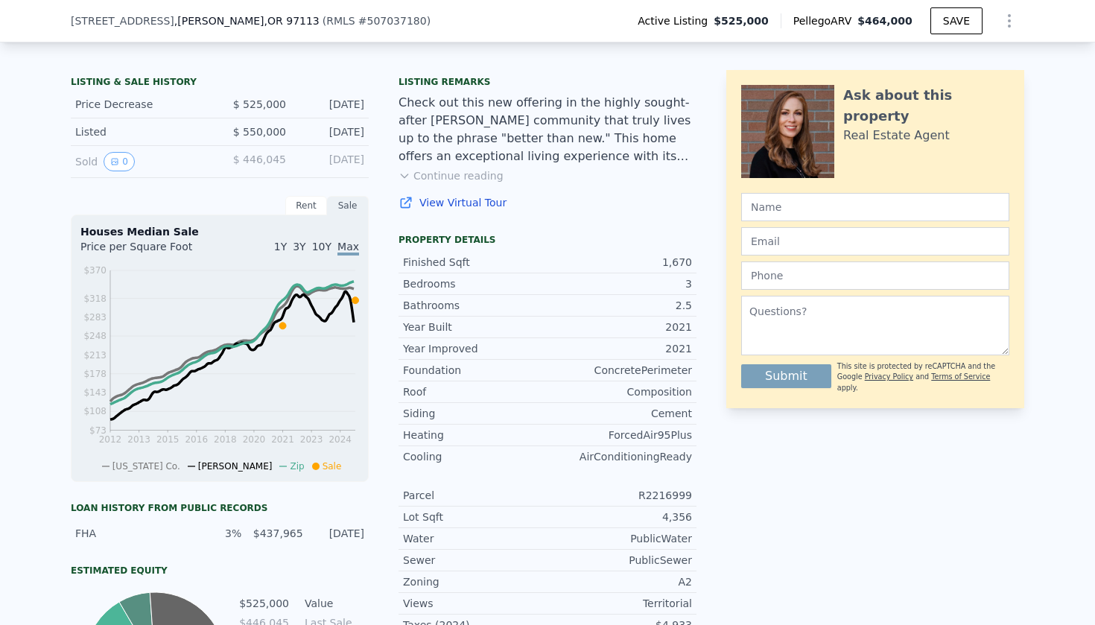
scroll to position [529, 0]
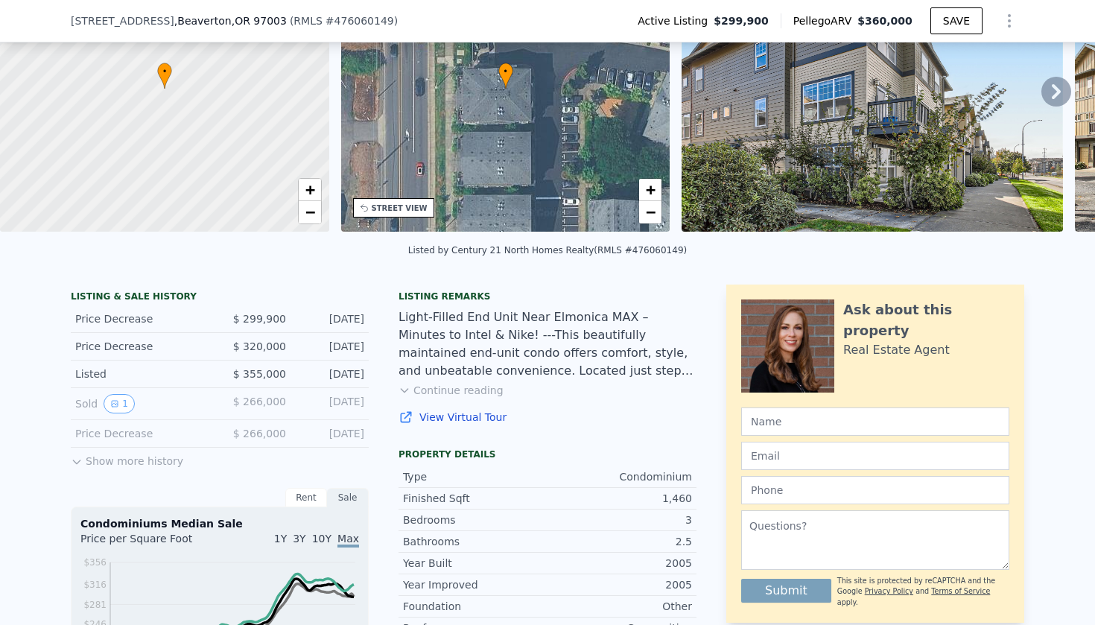
scroll to position [70, 0]
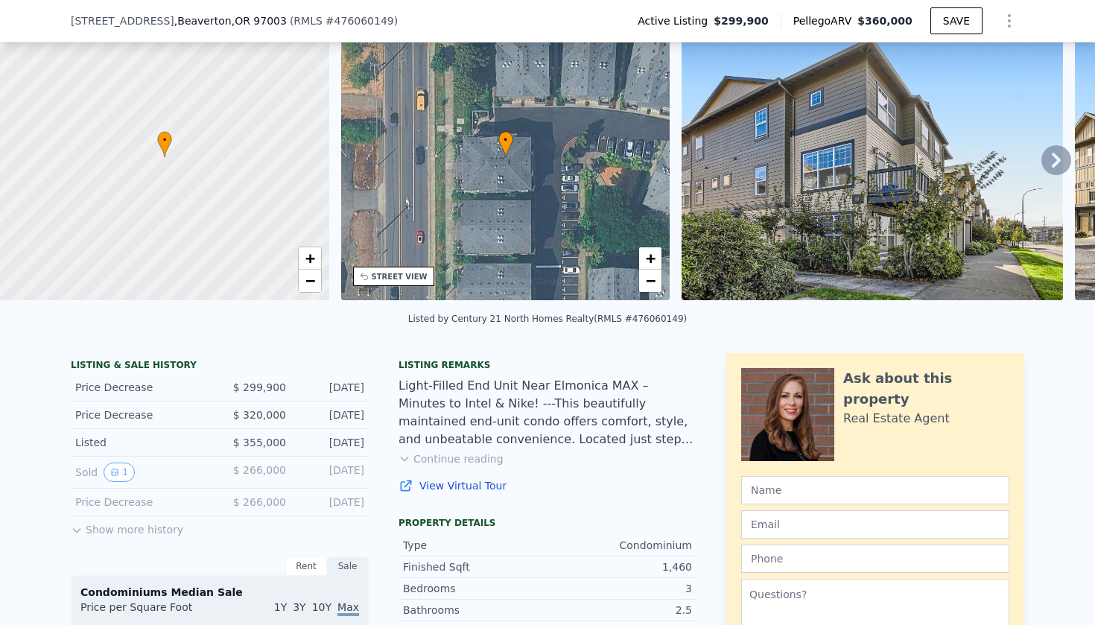
click at [447, 455] on button "Continue reading" at bounding box center [451, 458] width 105 height 15
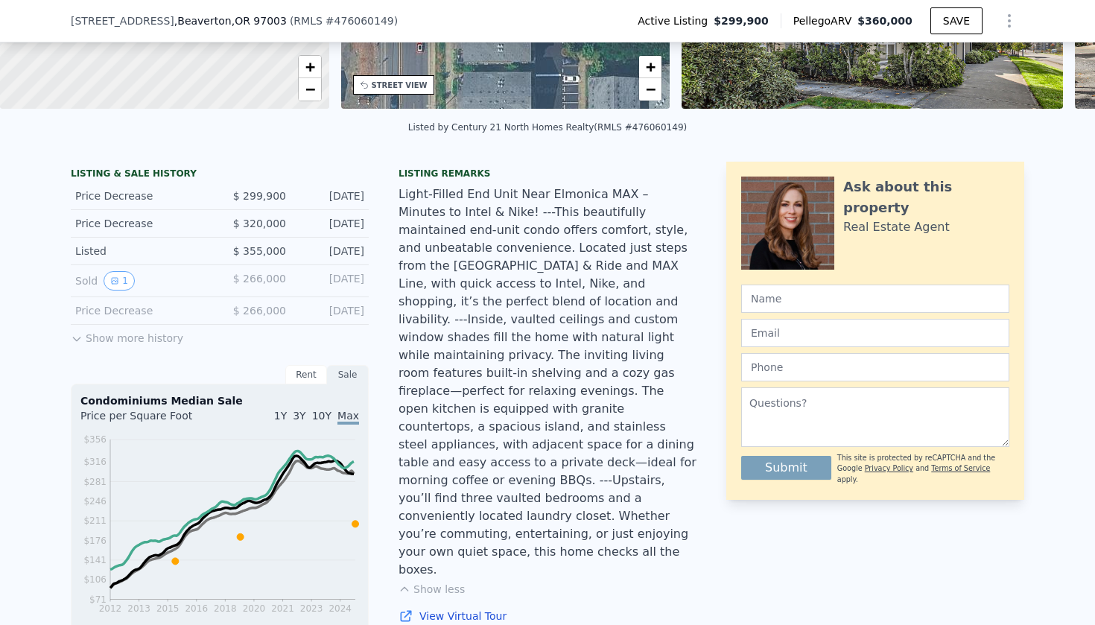
scroll to position [104, 0]
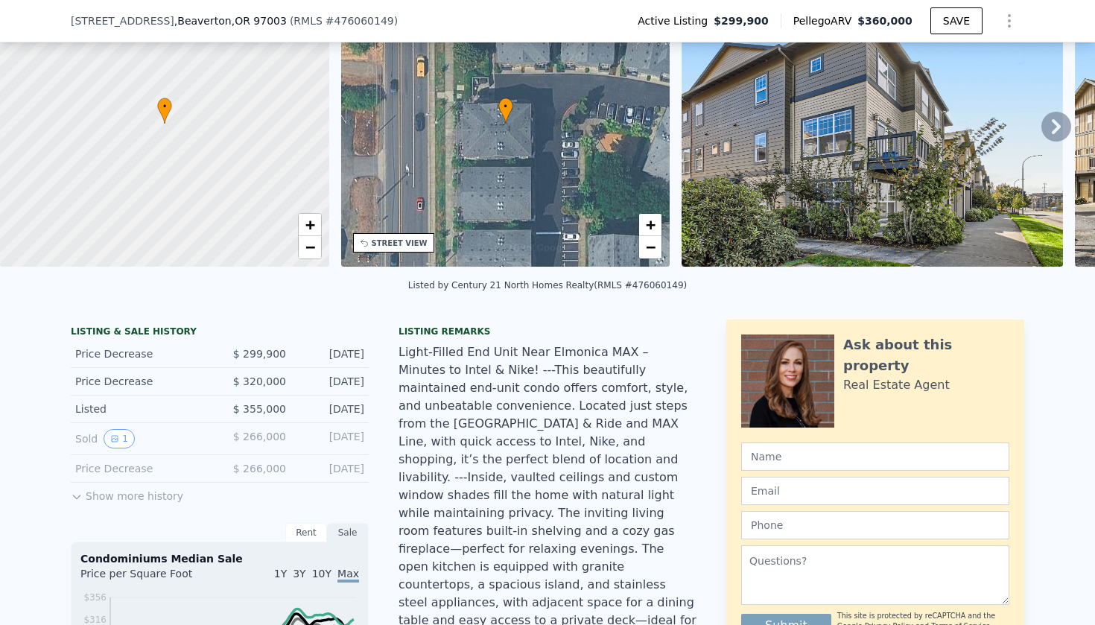
click at [1051, 115] on icon at bounding box center [1056, 127] width 30 height 30
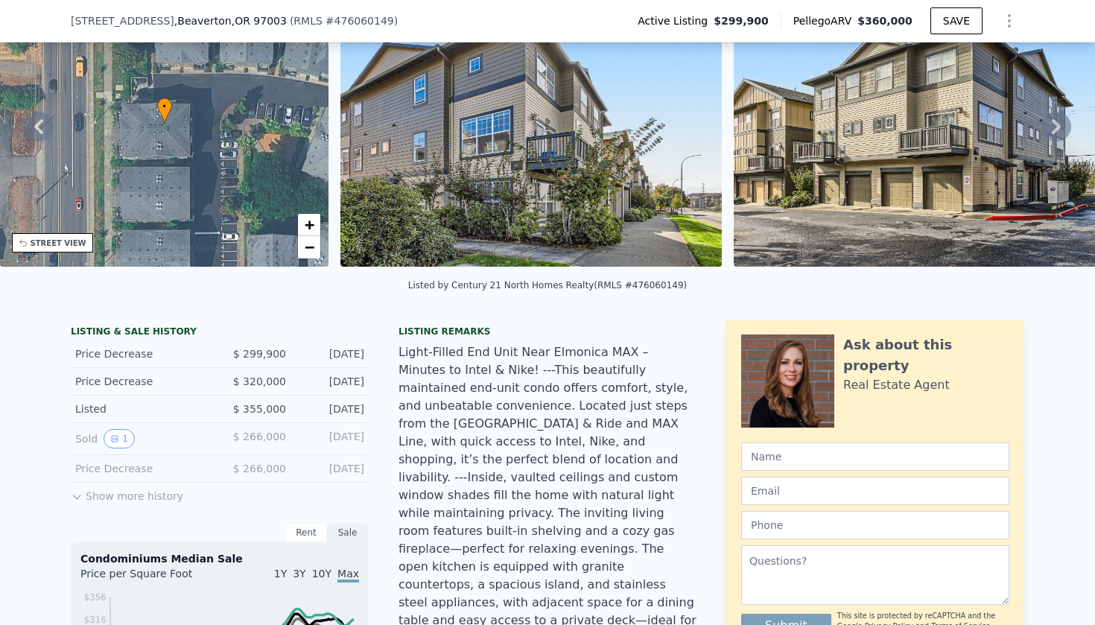
click at [1051, 115] on icon at bounding box center [1056, 127] width 30 height 30
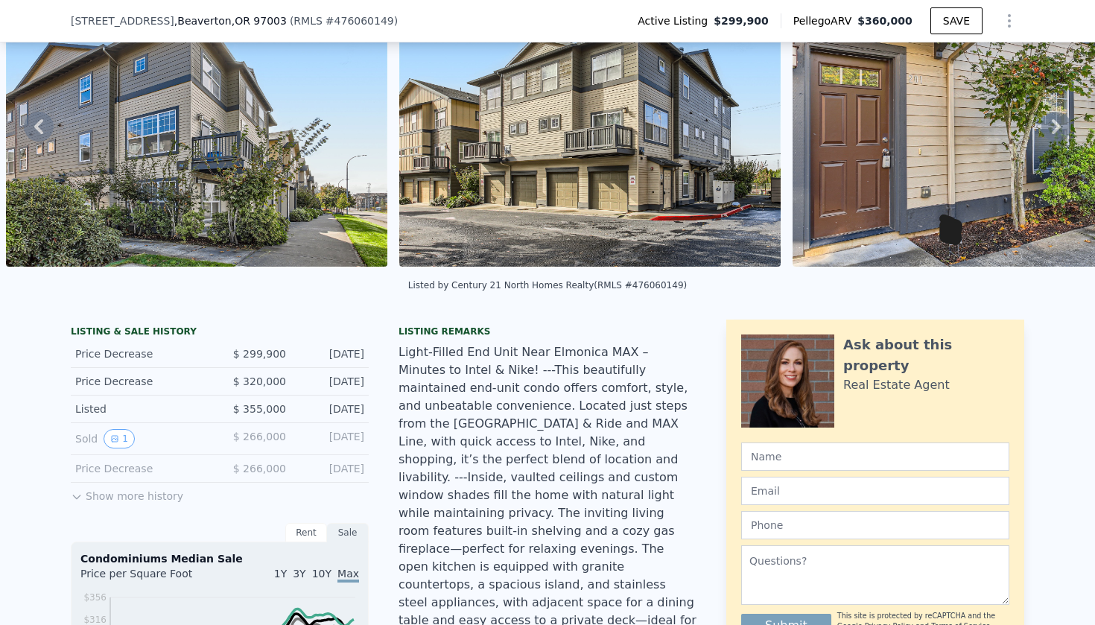
click at [1051, 115] on icon at bounding box center [1056, 127] width 30 height 30
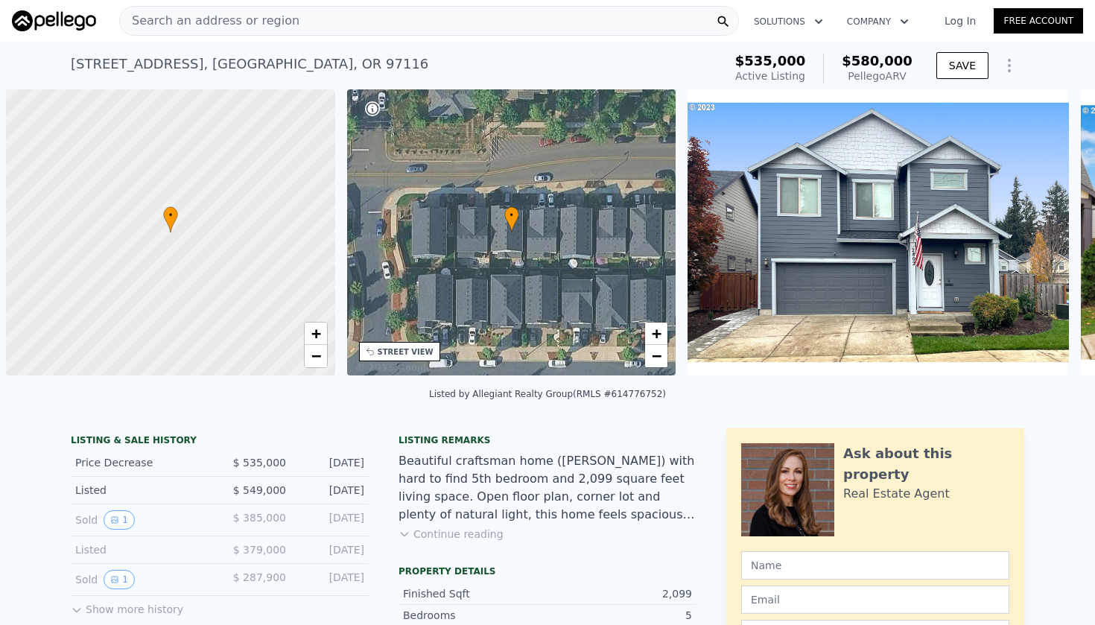
scroll to position [0, 6]
